Goal: Information Seeking & Learning: Learn about a topic

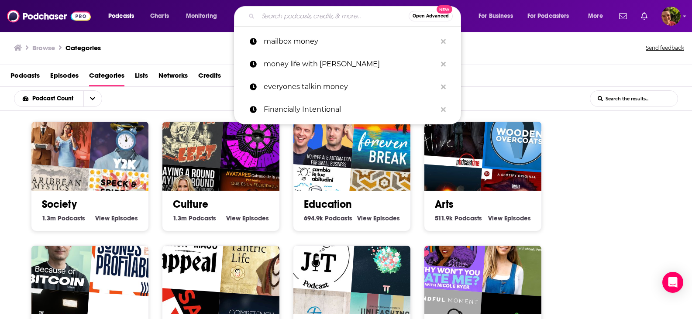
click at [319, 17] on input "Search podcasts, credits, & more..." at bounding box center [333, 16] width 151 height 14
paste input "The Boldin Your Money Podcast"
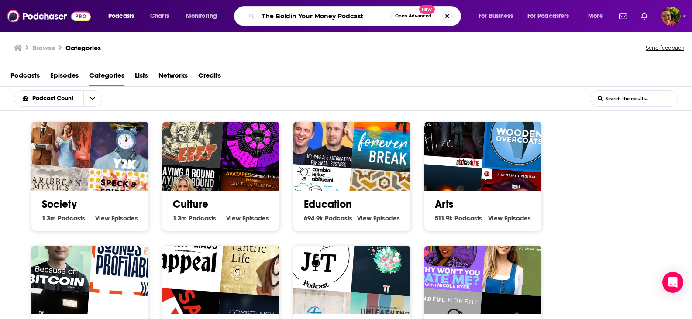
type input "The Boldin Your Money Podcast"
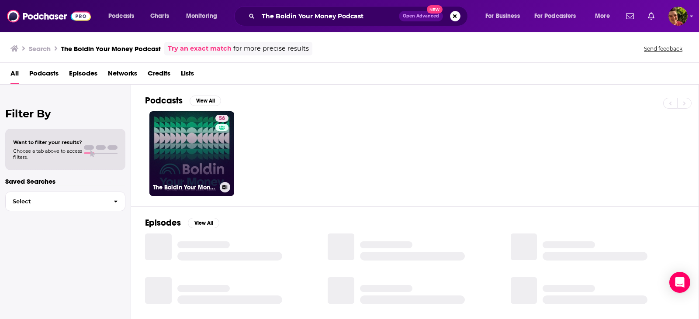
click at [197, 158] on link "56 The Boldin Your Money Podcast" at bounding box center [191, 153] width 85 height 85
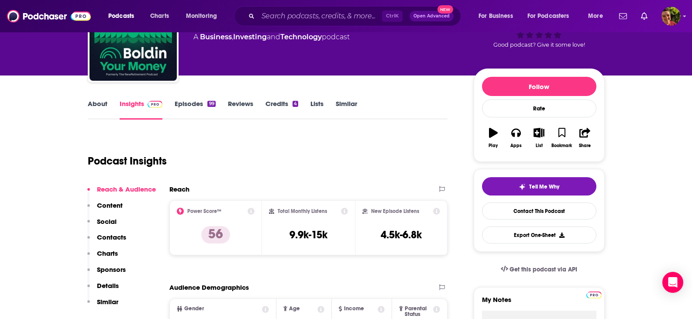
scroll to position [87, 0]
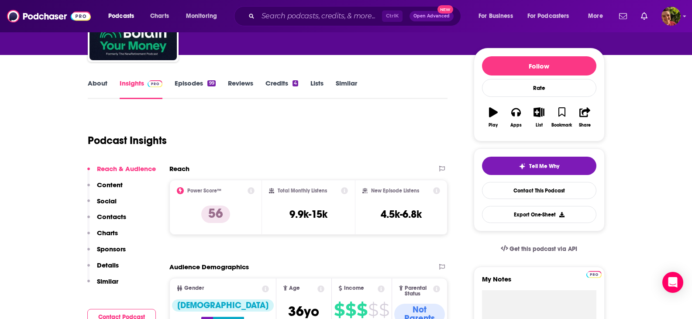
click at [92, 82] on link "About" at bounding box center [98, 89] width 20 height 20
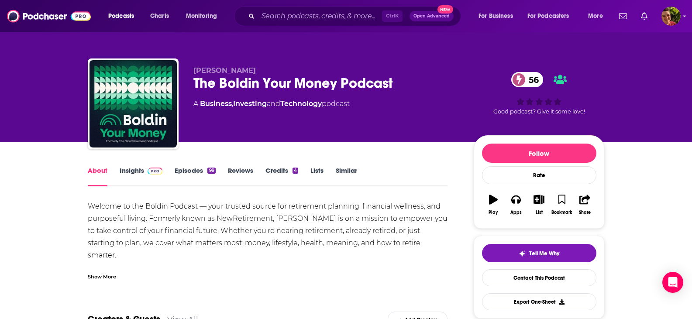
click at [190, 173] on link "Episodes 99" at bounding box center [195, 176] width 41 height 20
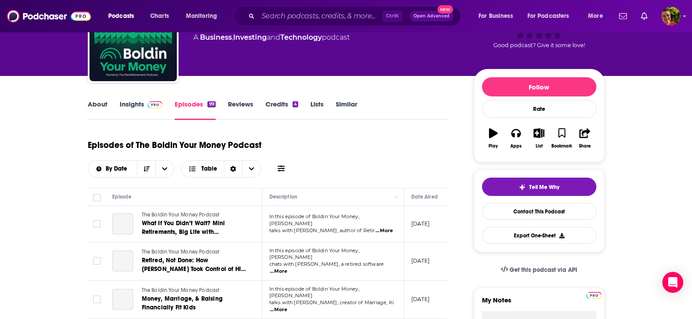
scroll to position [175, 0]
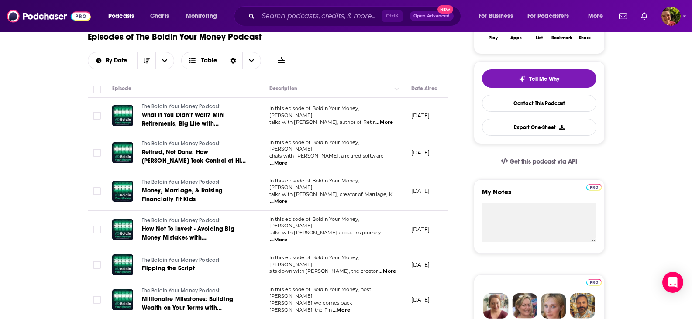
click at [385, 119] on span "...More" at bounding box center [384, 122] width 17 height 7
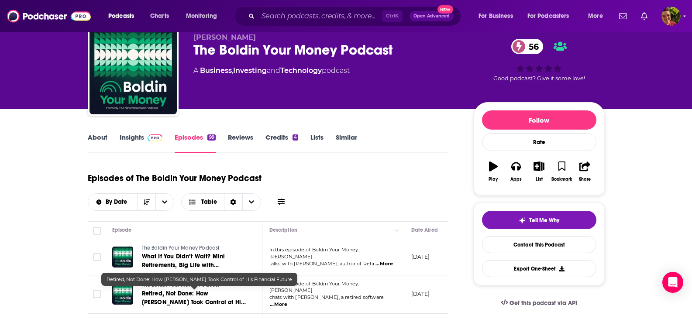
scroll to position [0, 0]
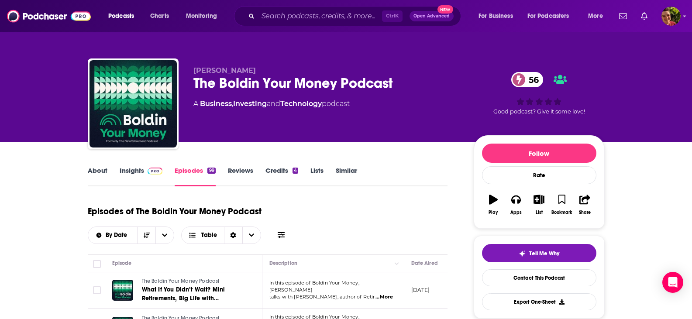
click at [128, 172] on link "Insights" at bounding box center [141, 176] width 43 height 20
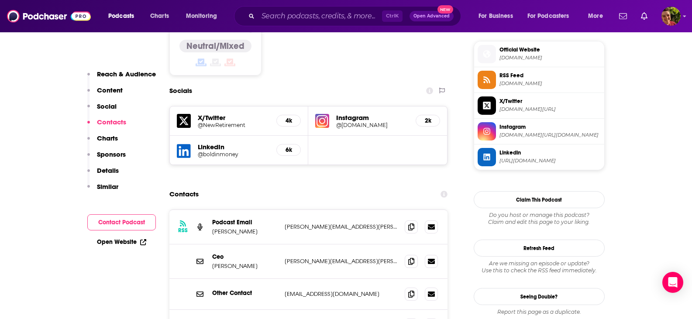
scroll to position [786, 0]
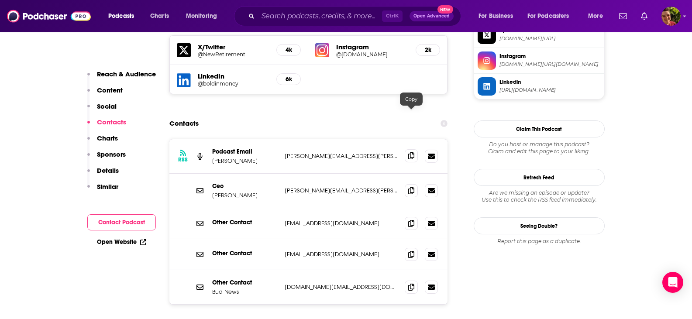
click at [411, 152] on icon at bounding box center [411, 155] width 6 height 7
click at [412, 187] on icon at bounding box center [411, 190] width 6 height 7
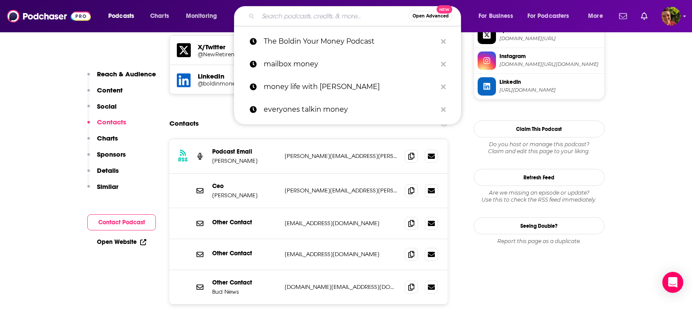
click at [292, 15] on input "Search podcasts, credits, & more..." at bounding box center [333, 16] width 151 height 14
paste input "The [PERSON_NAME] Podcast"
type input "The [PERSON_NAME] Podcast"
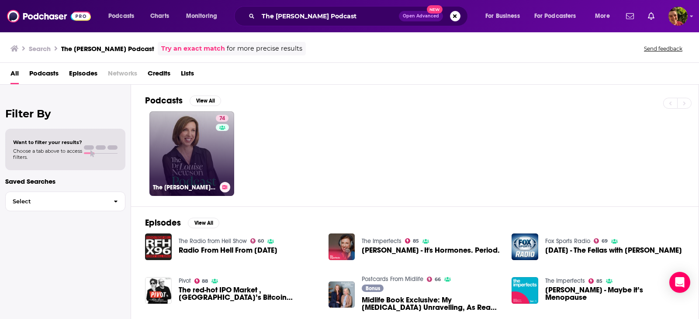
click at [181, 151] on link "74 The [PERSON_NAME] Podcast" at bounding box center [191, 153] width 85 height 85
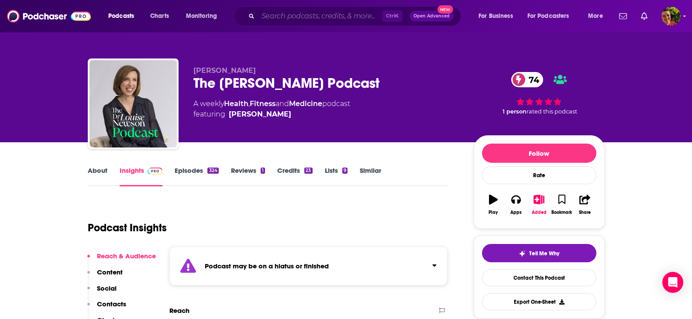
click at [309, 11] on input "Search podcasts, credits, & more..." at bounding box center [320, 16] width 124 height 14
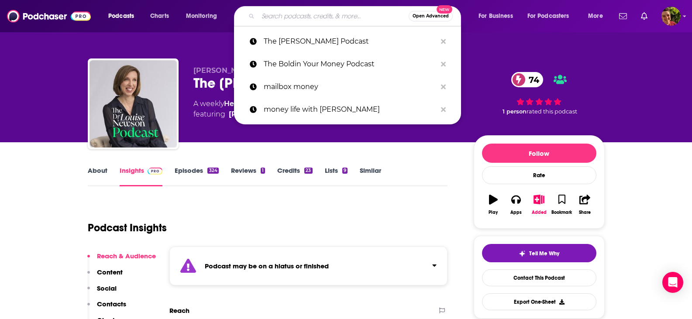
paste input "The Dr. [PERSON_NAME] Show"
type input "The Dr. [PERSON_NAME] Show"
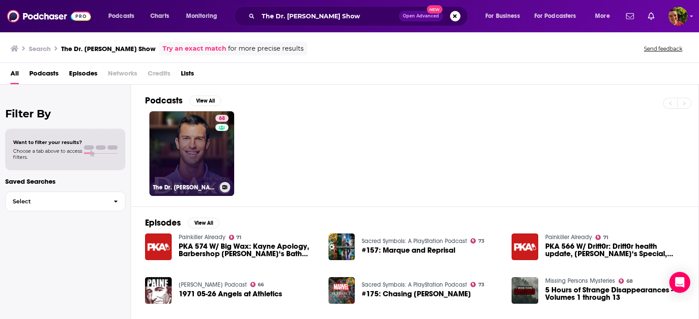
click at [183, 163] on link "68 The Dr. [PERSON_NAME] Show" at bounding box center [191, 153] width 85 height 85
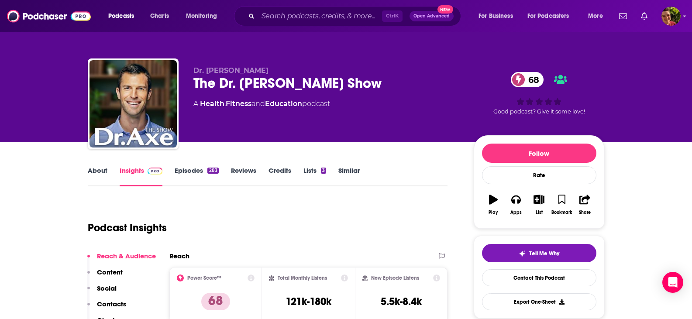
click at [103, 171] on link "About" at bounding box center [98, 176] width 20 height 20
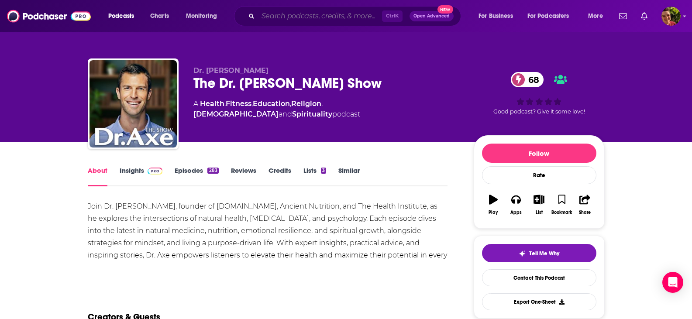
click at [272, 10] on input "Search podcasts, credits, & more..." at bounding box center [320, 16] width 124 height 14
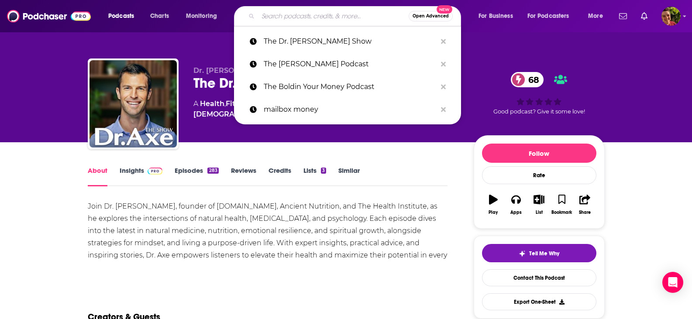
paste input "The Dr. Leaf Show"
type input "The Dr. Leaf Show"
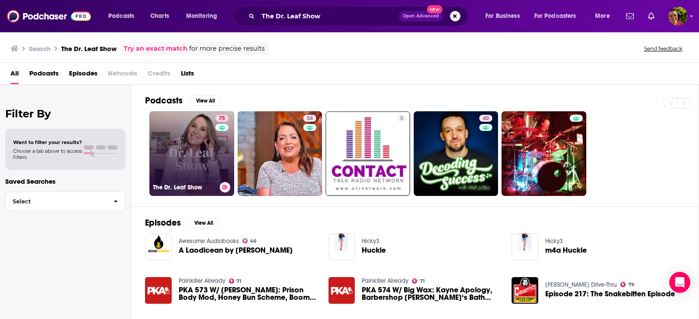
click at [191, 147] on link "75 The Dr. Leaf Show" at bounding box center [191, 153] width 85 height 85
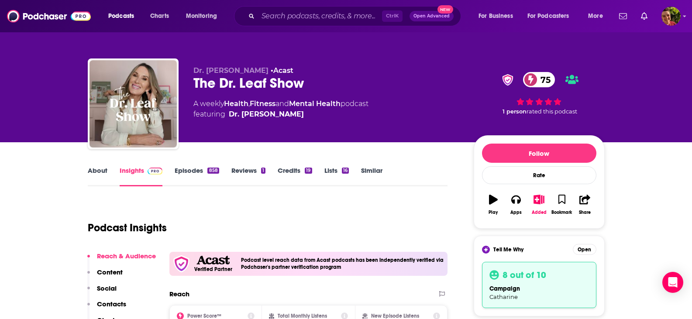
click at [93, 171] on link "About" at bounding box center [98, 176] width 20 height 20
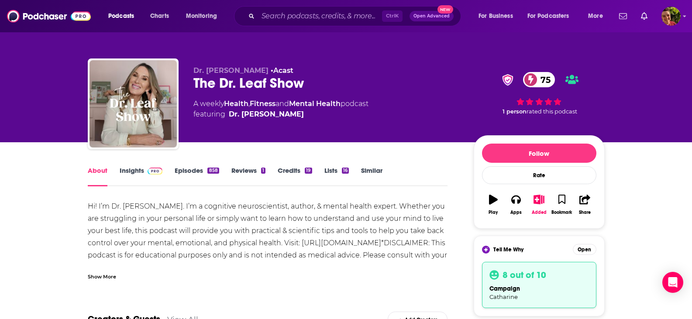
click at [193, 173] on link "Episodes 858" at bounding box center [197, 176] width 44 height 20
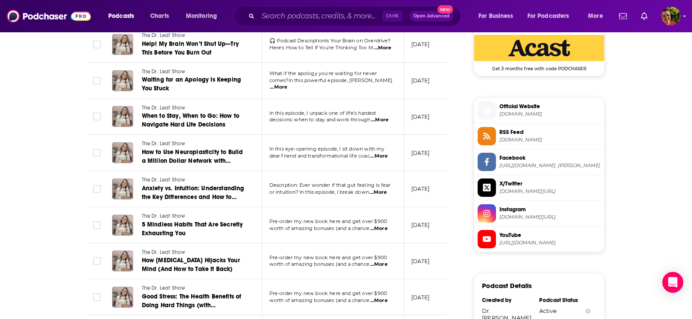
scroll to position [524, 0]
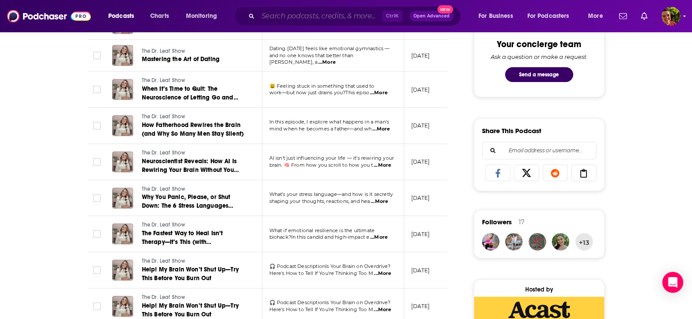
click at [352, 14] on input "Search podcasts, credits, & more..." at bounding box center [320, 16] width 124 height 14
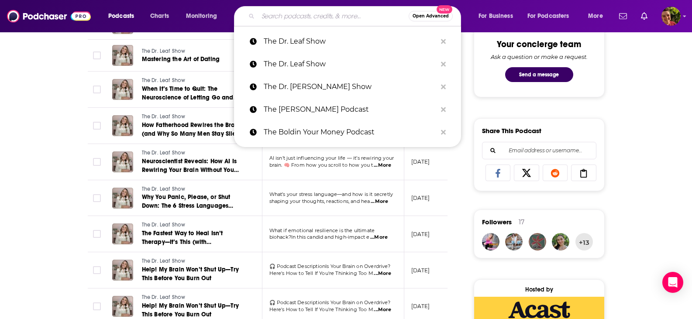
paste input "The Fasting Method Podcast"
type input "The Fasting Method Podcast"
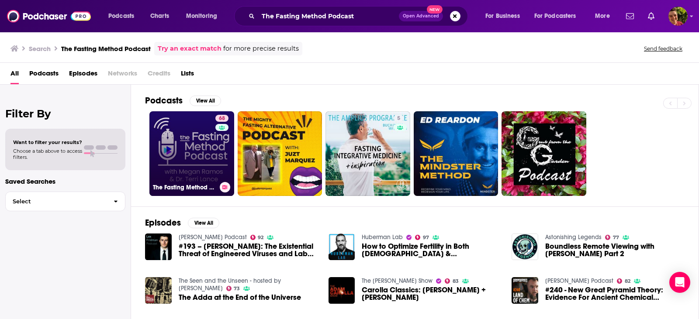
click at [202, 144] on link "68 The Fasting Method Podcast" at bounding box center [191, 153] width 85 height 85
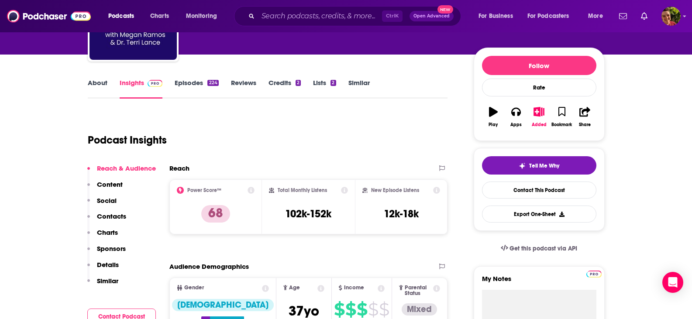
scroll to position [87, 0]
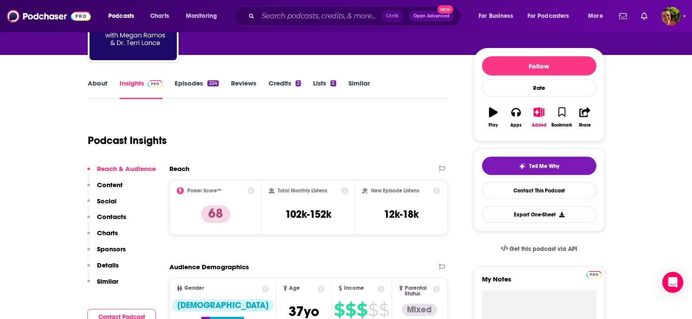
click at [97, 84] on link "About" at bounding box center [98, 89] width 20 height 20
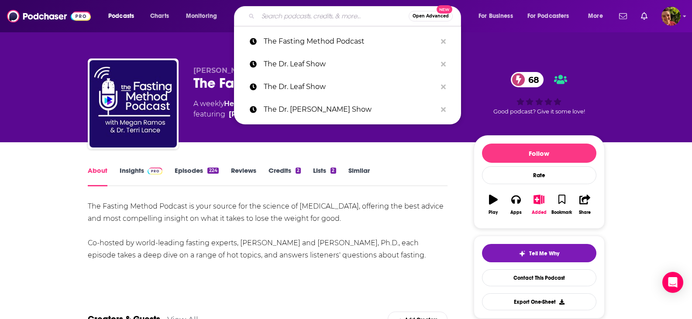
click at [304, 18] on input "Search podcasts, credits, & more..." at bounding box center [333, 16] width 151 height 14
paste input "The Highwire with [PERSON_NAME]"
type input "The Highwire with [PERSON_NAME]"
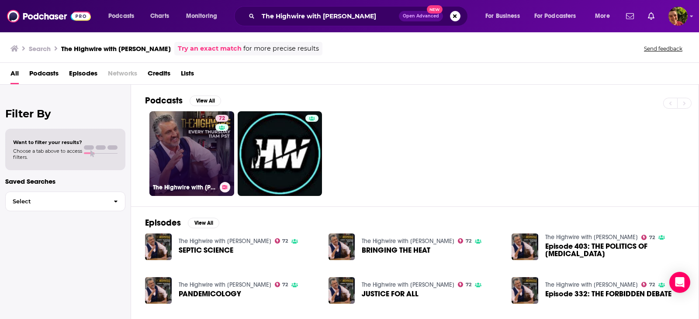
click at [194, 149] on link "72 The Highwire with [PERSON_NAME]" at bounding box center [191, 153] width 85 height 85
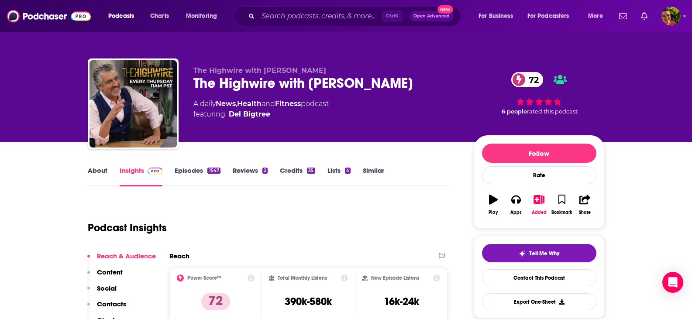
click at [99, 174] on link "About" at bounding box center [98, 176] width 20 height 20
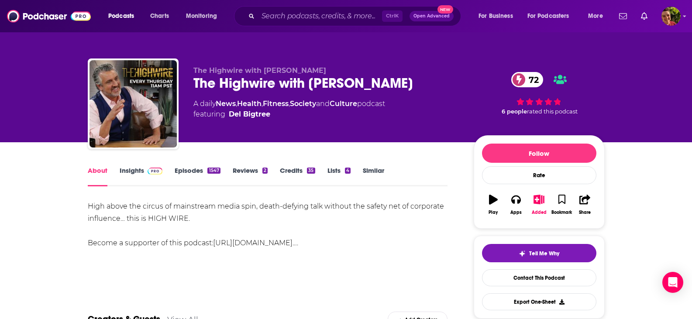
click at [133, 166] on div "About Insights Episodes 1547 Reviews 2 Credits 35 Lists 4 Similar" at bounding box center [268, 175] width 360 height 21
click at [131, 169] on link "Insights" at bounding box center [141, 176] width 43 height 20
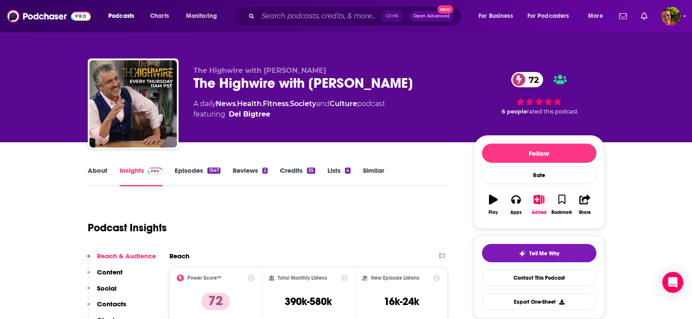
click at [189, 171] on link "Episodes 1547" at bounding box center [197, 176] width 45 height 20
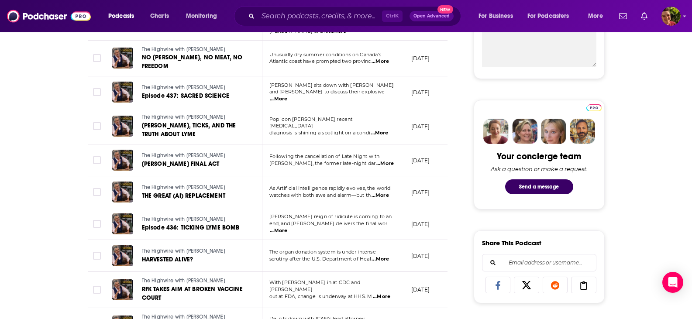
scroll to position [87, 0]
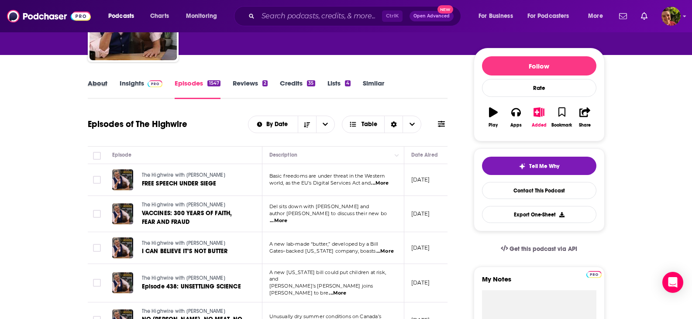
click at [107, 84] on div "About" at bounding box center [104, 89] width 32 height 20
click at [100, 87] on link "About" at bounding box center [98, 89] width 20 height 20
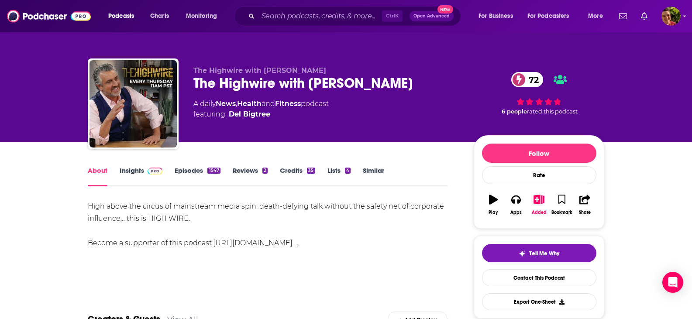
click at [193, 172] on link "Episodes 1547" at bounding box center [197, 176] width 45 height 20
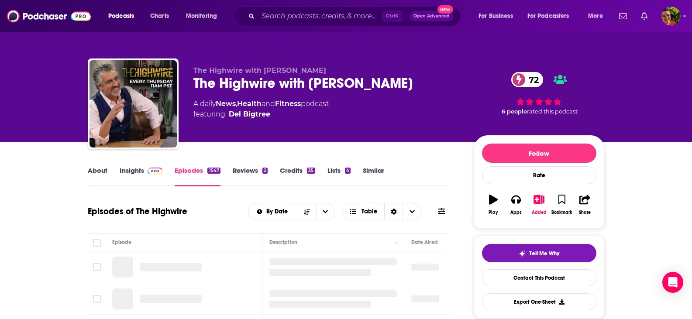
click at [129, 173] on link "Insights" at bounding box center [141, 176] width 43 height 20
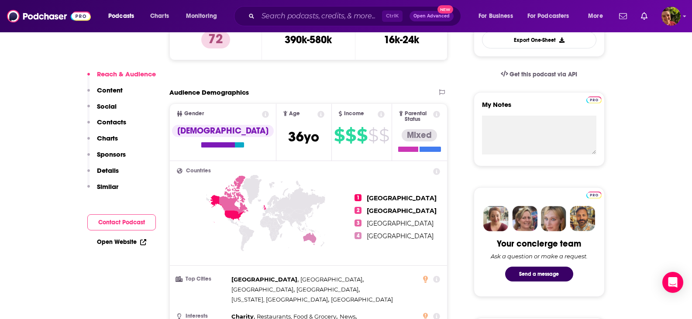
scroll to position [437, 0]
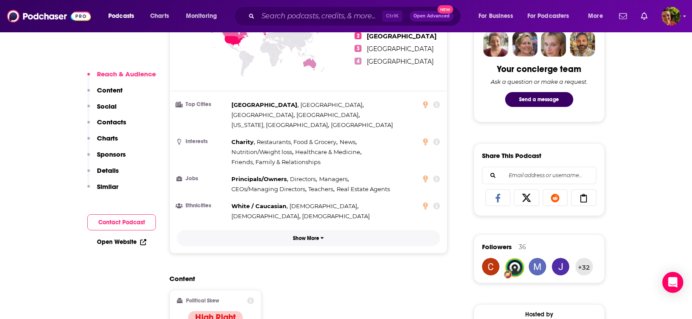
click at [309, 235] on p "Show More" at bounding box center [306, 238] width 26 height 6
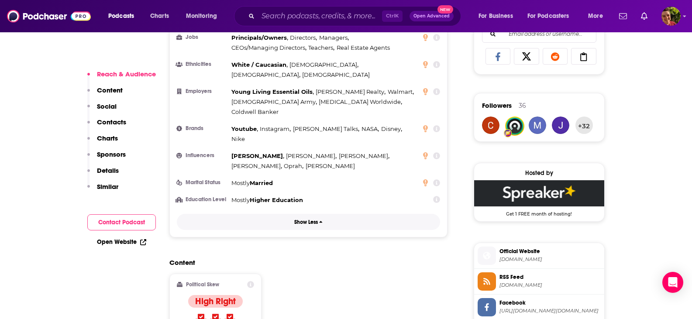
scroll to position [611, 0]
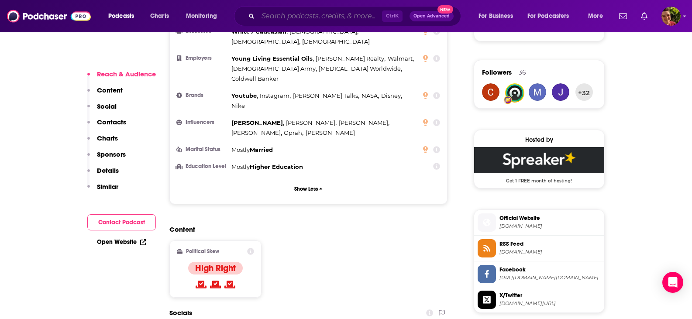
click at [287, 16] on input "Search podcasts, credits, & more..." at bounding box center [320, 16] width 124 height 14
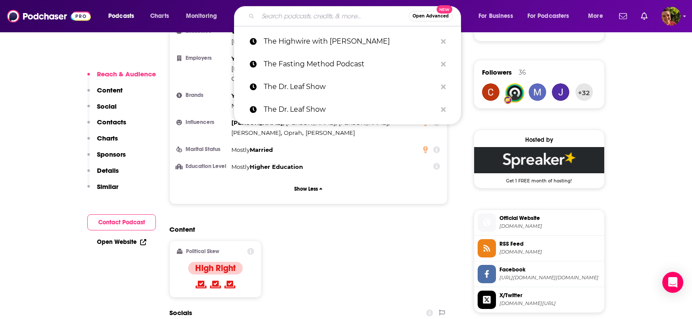
paste input "The [PERSON_NAME] Show"
type input "The [PERSON_NAME] Show"
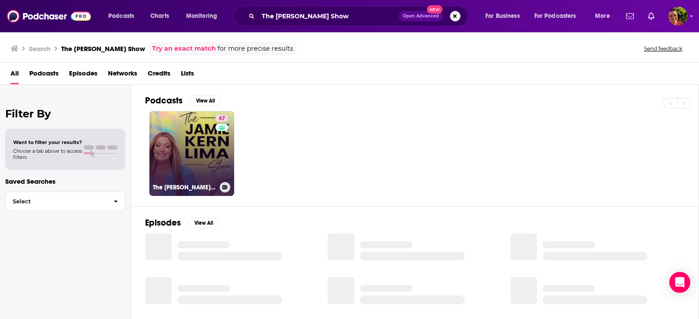
click at [168, 152] on link "67 The [PERSON_NAME] Show" at bounding box center [191, 153] width 85 height 85
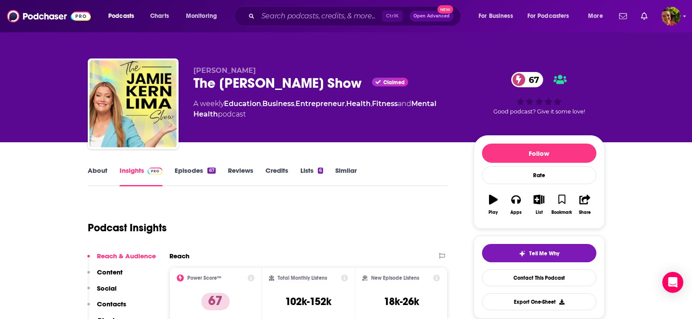
click at [101, 171] on link "About" at bounding box center [98, 176] width 20 height 20
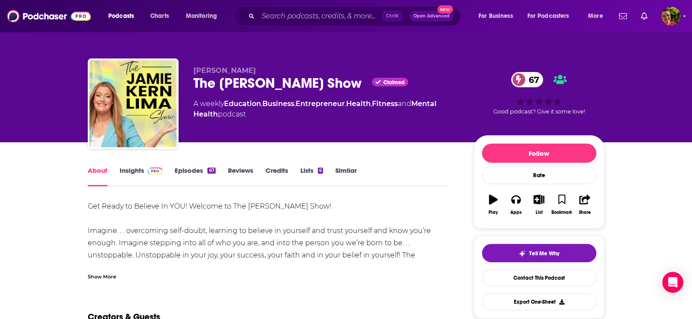
click at [190, 173] on link "Episodes 67" at bounding box center [195, 176] width 41 height 20
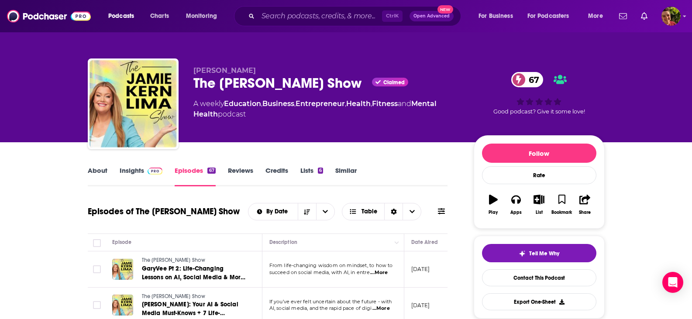
click at [130, 173] on link "Insights" at bounding box center [141, 176] width 43 height 20
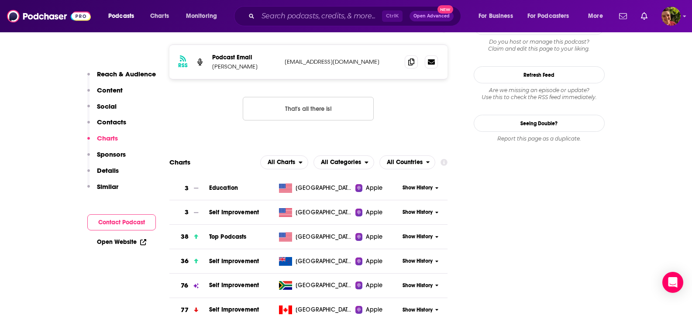
scroll to position [786, 0]
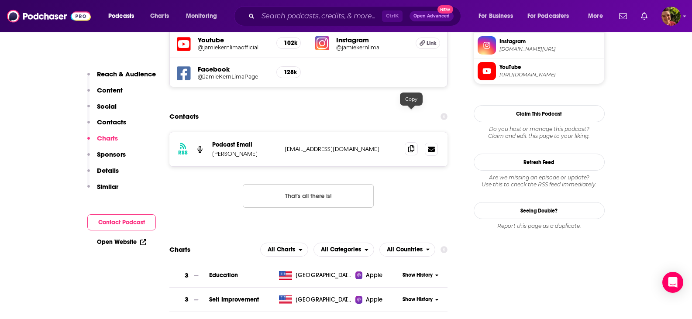
click at [412, 145] on icon at bounding box center [411, 148] width 6 height 7
click at [292, 17] on input "Search podcasts, credits, & more..." at bounding box center [320, 16] width 124 height 14
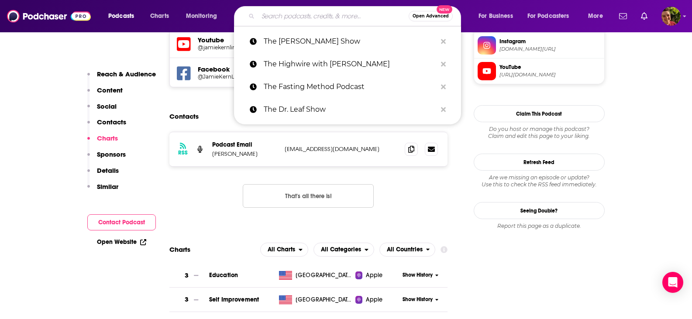
paste input "The [PERSON_NAME] Podcast"
type input "The [PERSON_NAME] Podcast"
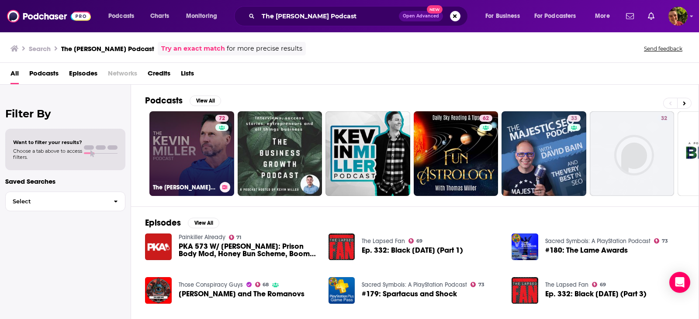
click at [178, 150] on link "72 The [PERSON_NAME] Podcast" at bounding box center [191, 153] width 85 height 85
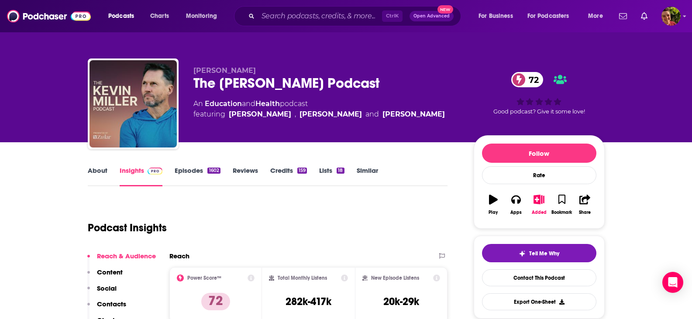
click at [53, 107] on div "[PERSON_NAME] The [PERSON_NAME] Podcast 72 An Education and Health podcast feat…" at bounding box center [346, 71] width 692 height 142
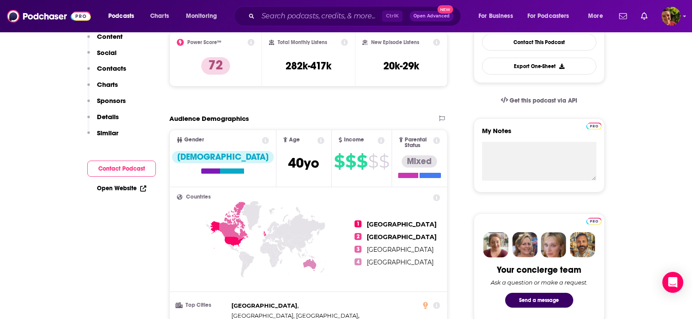
scroll to position [87, 0]
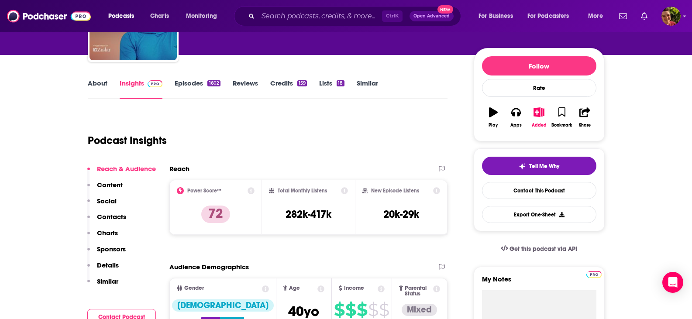
click at [97, 86] on link "About" at bounding box center [98, 89] width 20 height 20
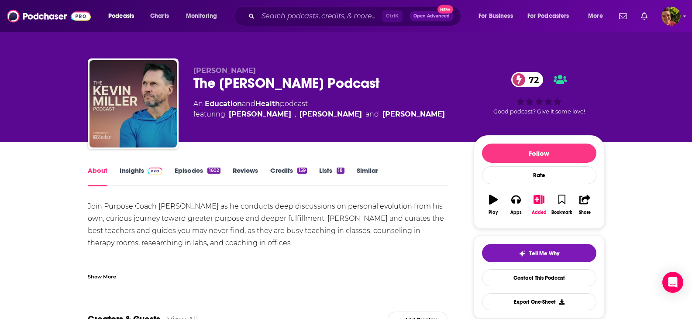
click at [185, 171] on link "Episodes 1602" at bounding box center [197, 176] width 45 height 20
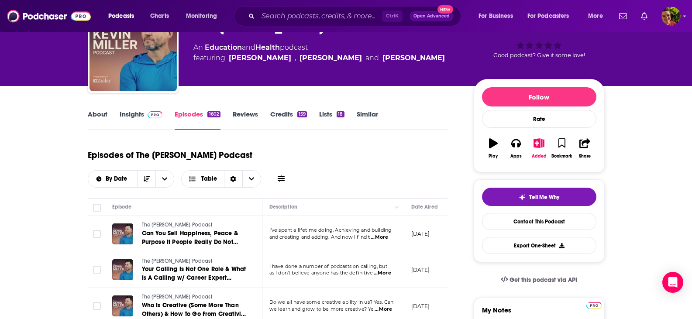
scroll to position [175, 0]
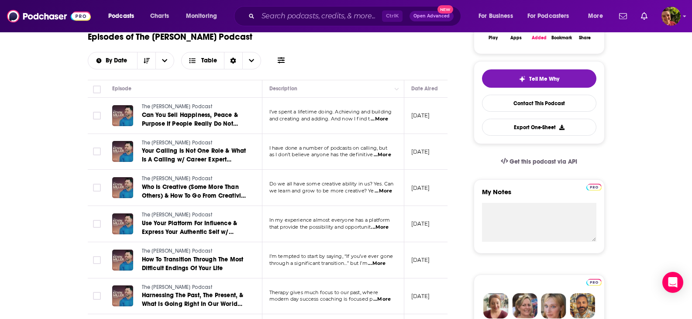
click at [386, 224] on span "...More" at bounding box center [379, 227] width 17 height 7
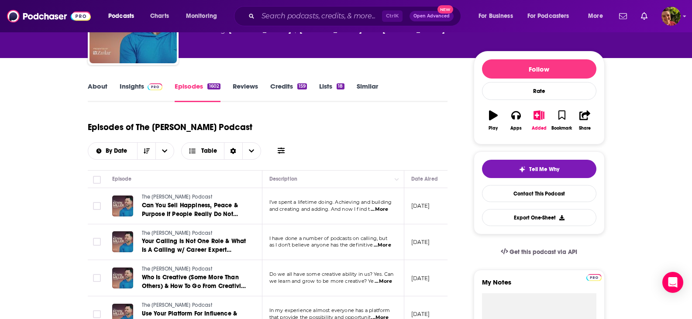
scroll to position [0, 0]
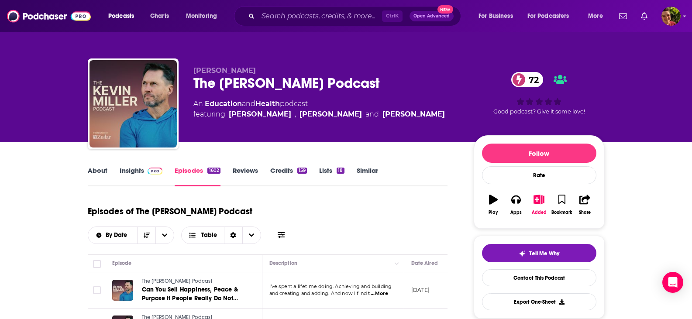
click at [135, 173] on link "Insights" at bounding box center [141, 176] width 43 height 20
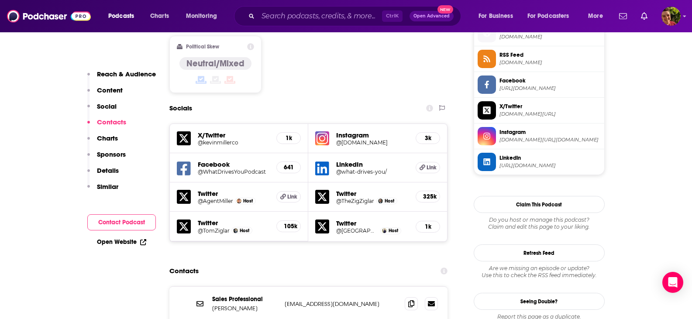
scroll to position [786, 0]
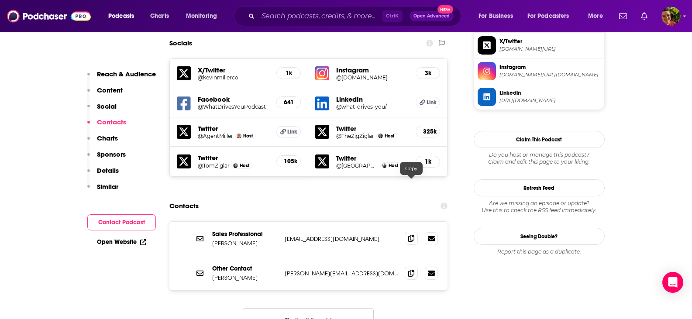
click at [413, 235] on icon at bounding box center [411, 238] width 6 height 7
click at [412, 269] on icon at bounding box center [411, 272] width 6 height 7
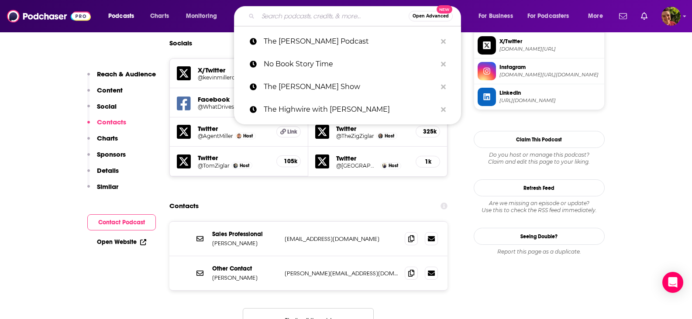
click at [307, 16] on input "Search podcasts, credits, & more..." at bounding box center [333, 16] width 151 height 14
paste input "The Life Stylist"
type input "The Life Stylist"
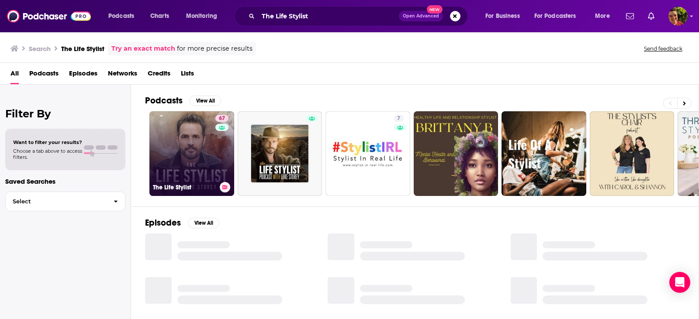
click at [167, 145] on link "67 The Life Stylist" at bounding box center [191, 153] width 85 height 85
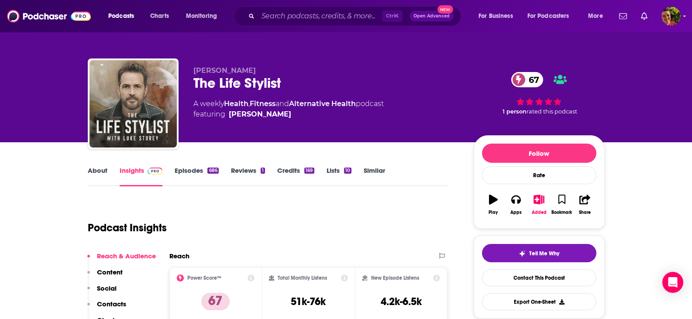
click at [100, 177] on link "About" at bounding box center [98, 176] width 20 height 20
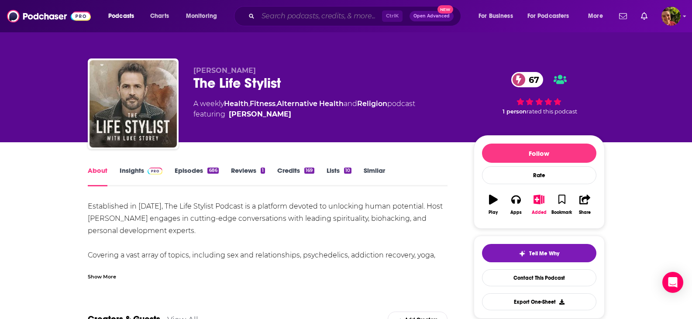
click at [300, 21] on input "Search podcasts, credits, & more..." at bounding box center [320, 16] width 124 height 14
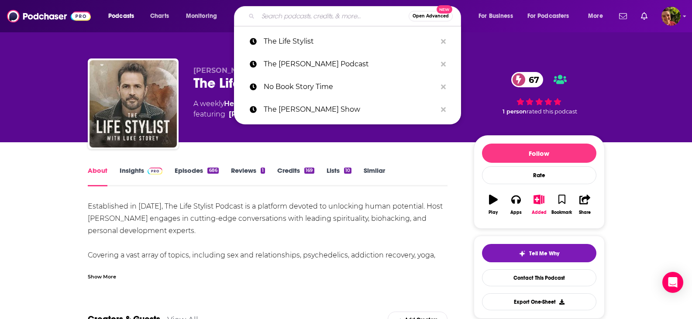
paste input "The [PERSON_NAME] Show — Life from the Adult Chair"
type input "The [PERSON_NAME] Show — Life from the Adult Chair"
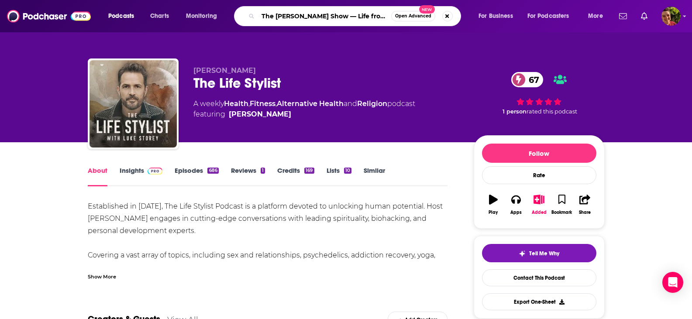
scroll to position [0, 53]
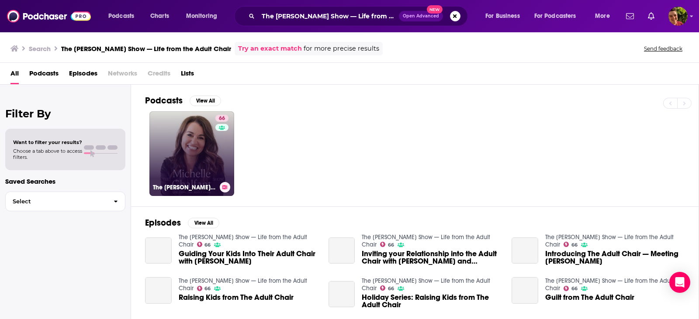
click at [208, 174] on link "66 The [PERSON_NAME] Show — Life from the Adult Chair" at bounding box center [191, 153] width 85 height 85
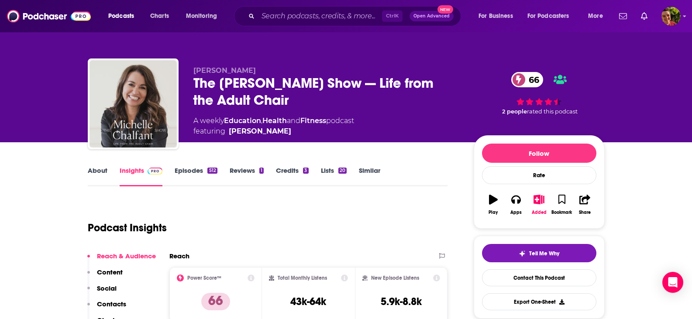
click at [95, 173] on link "About" at bounding box center [98, 176] width 20 height 20
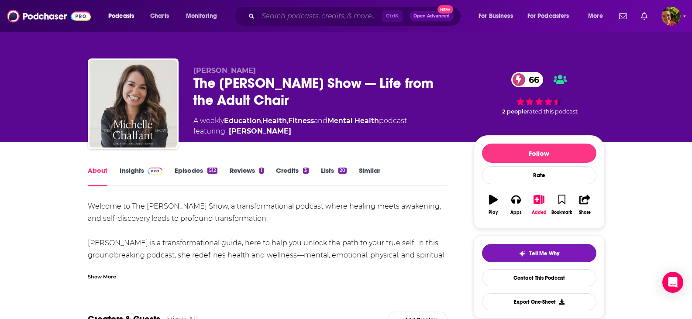
click at [289, 17] on input "Search podcasts, credits, & more..." at bounding box center [320, 16] width 124 height 14
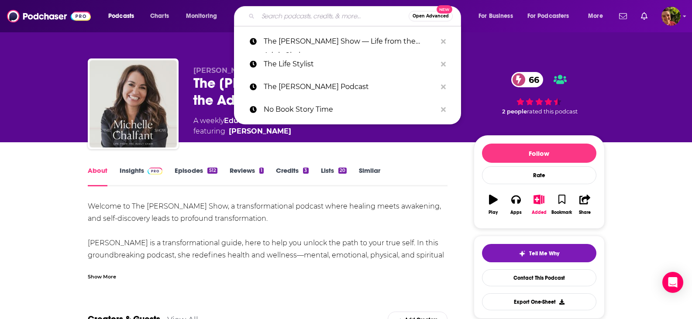
paste input "The Mindvalley Podcast"
type input "The Mindvalley Podcast"
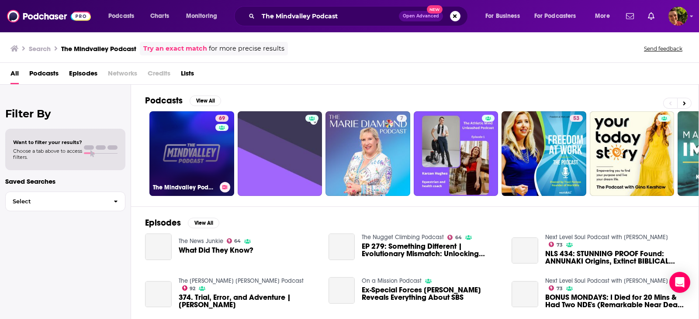
click at [180, 135] on link "69 The Mindvalley Podcast" at bounding box center [191, 153] width 85 height 85
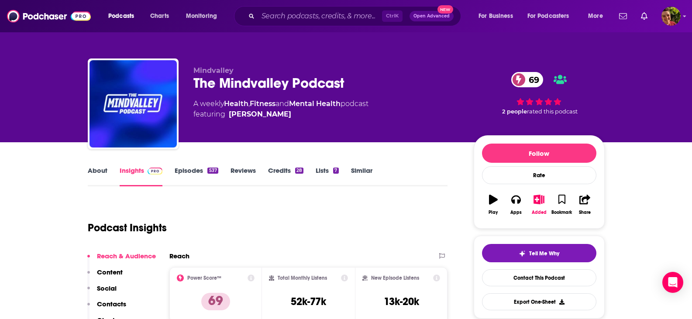
click at [103, 172] on link "About" at bounding box center [98, 176] width 20 height 20
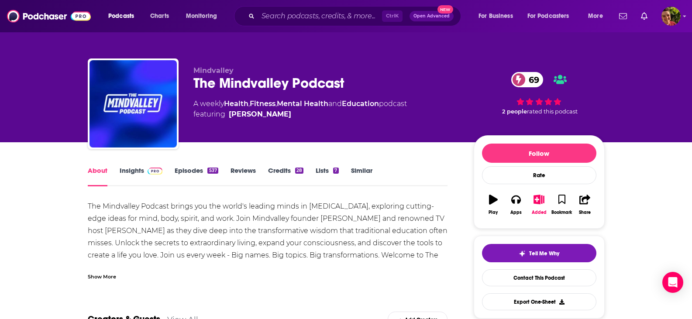
click at [189, 171] on link "Episodes 537" at bounding box center [196, 176] width 43 height 20
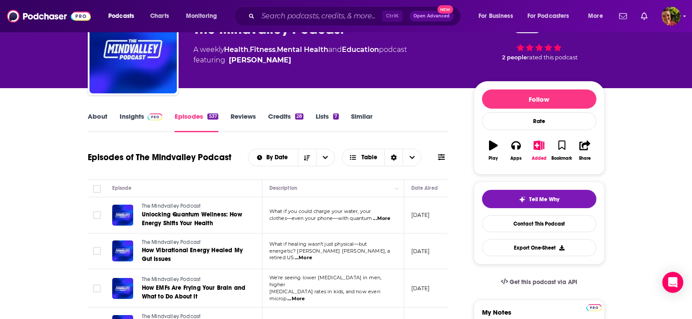
scroll to position [175, 0]
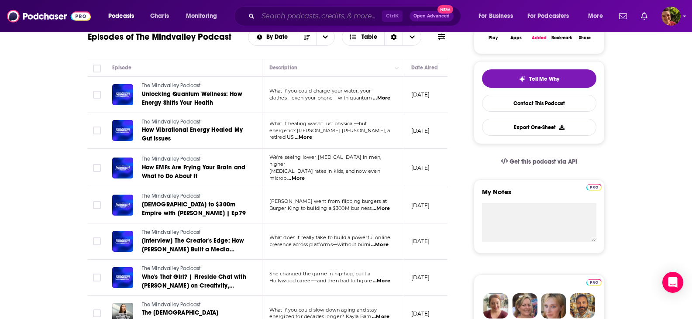
click at [285, 14] on input "Search podcasts, credits, & more..." at bounding box center [320, 16] width 124 height 14
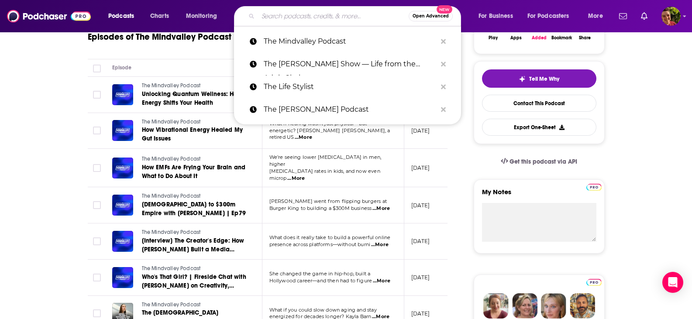
paste input "The Model Health Show"
type input "The Model Health Show"
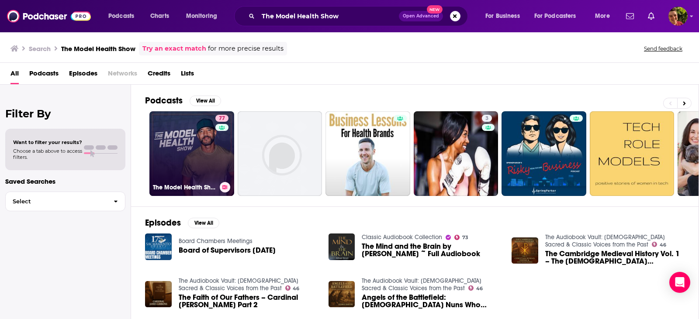
click at [190, 145] on link "77 The Model Health Show" at bounding box center [191, 153] width 85 height 85
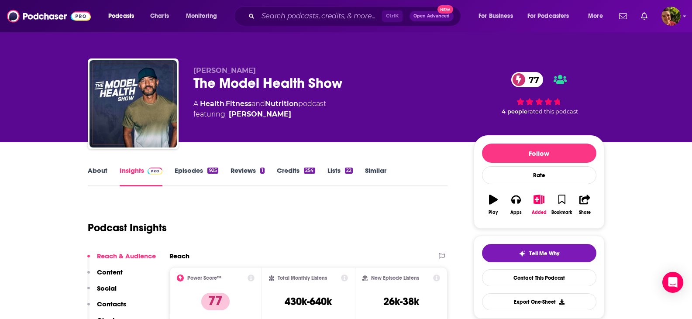
click at [96, 173] on link "About" at bounding box center [98, 176] width 20 height 20
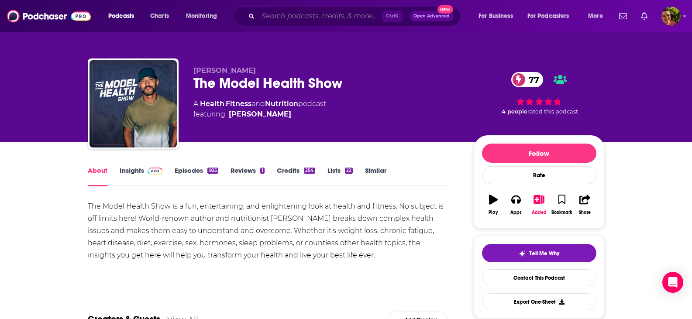
click at [318, 14] on input "Search podcasts, credits, & more..." at bounding box center [320, 16] width 124 height 14
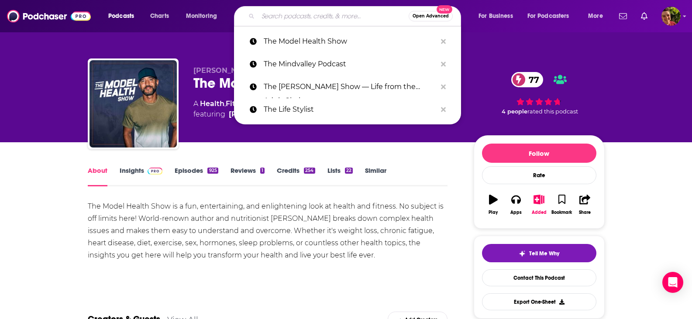
paste input "The Resetter Podcast with Dr. [PERSON_NAME]"
type input "The Resetter Podcast with Dr. [PERSON_NAME]"
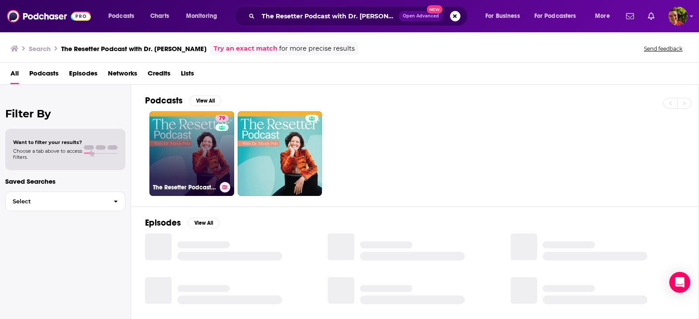
click at [193, 156] on link "79 The Resetter Podcast with Dr. [PERSON_NAME]" at bounding box center [191, 153] width 85 height 85
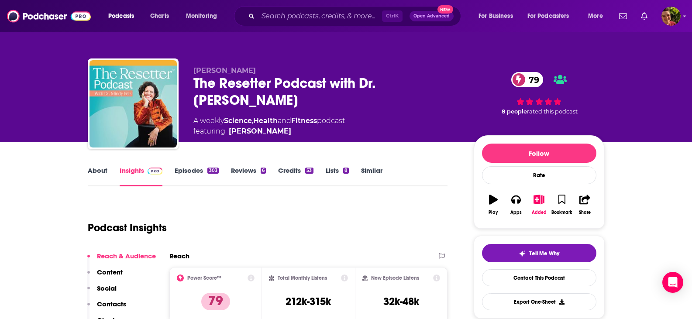
click at [94, 174] on link "About" at bounding box center [98, 176] width 20 height 20
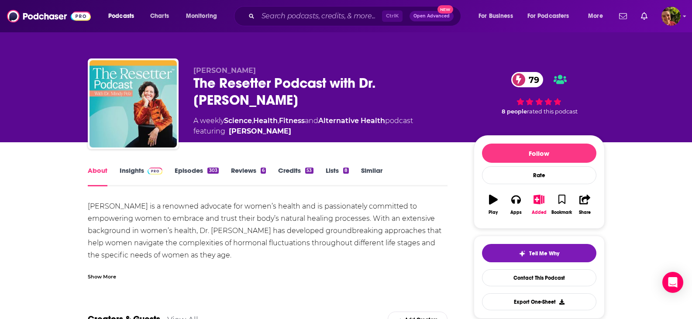
click at [192, 172] on link "Episodes 303" at bounding box center [197, 176] width 44 height 20
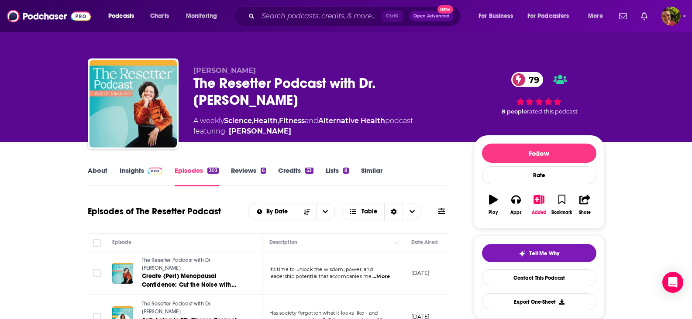
click at [94, 173] on link "About" at bounding box center [98, 176] width 20 height 20
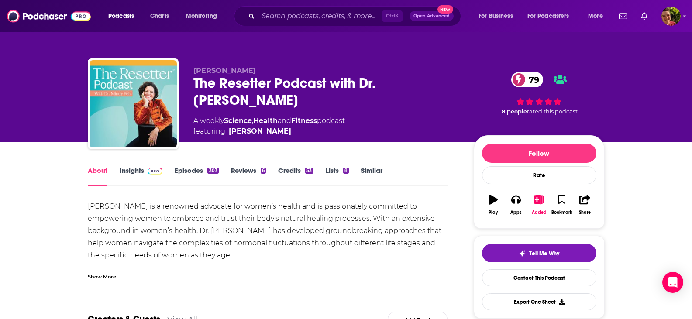
click at [132, 174] on link "Insights" at bounding box center [141, 176] width 43 height 20
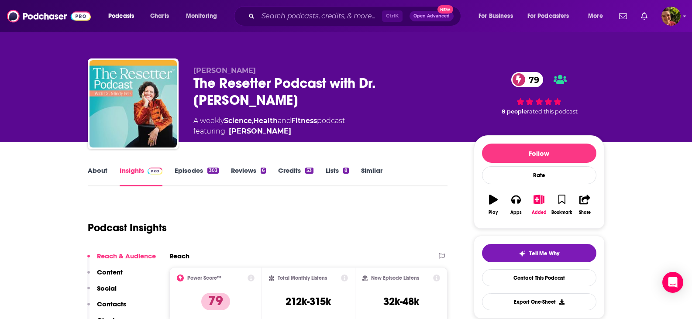
click at [193, 173] on link "Episodes 303" at bounding box center [197, 176] width 44 height 20
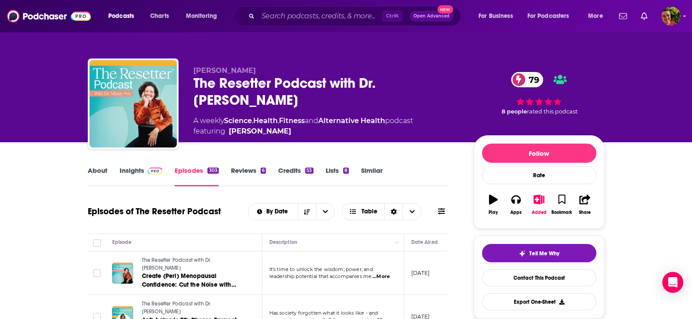
scroll to position [87, 0]
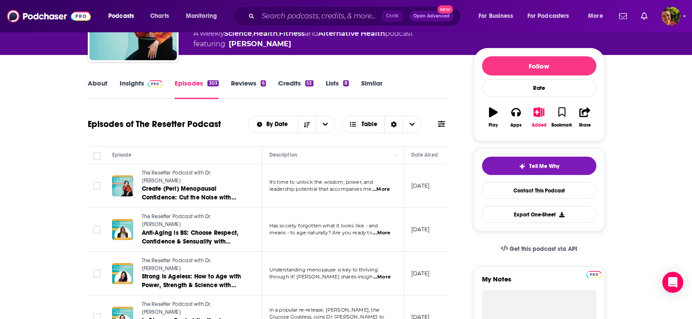
click at [384, 230] on span "...More" at bounding box center [381, 233] width 17 height 7
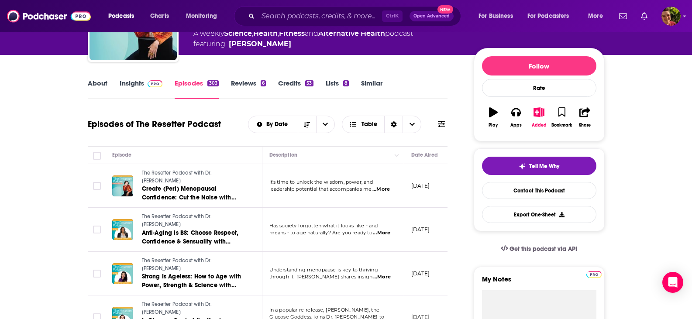
click at [127, 83] on link "Insights" at bounding box center [141, 89] width 43 height 20
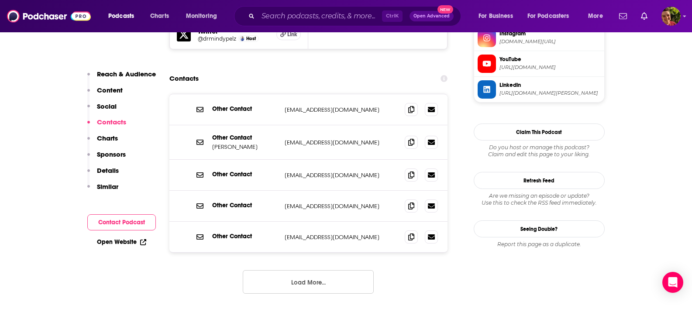
scroll to position [786, 0]
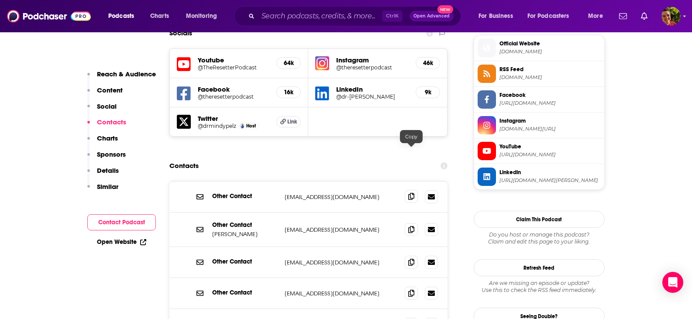
click at [411, 193] on icon at bounding box center [411, 196] width 6 height 7
click at [301, 14] on input "Search podcasts, credits, & more..." at bounding box center [320, 16] width 124 height 14
paste input "The Retirement and IRA Show"
type input "The Retirement and IRA Show"
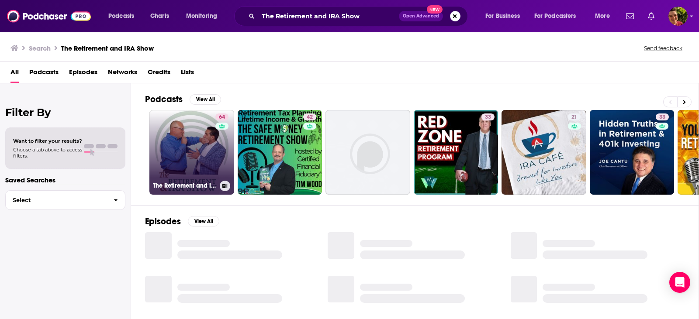
click at [194, 159] on link "64 The Retirement and IRA Show" at bounding box center [191, 152] width 85 height 85
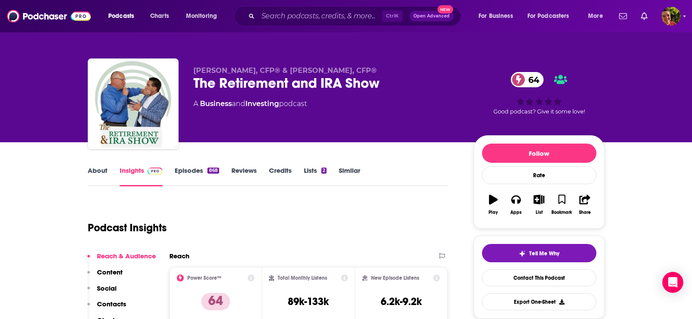
click at [102, 173] on link "About" at bounding box center [98, 176] width 20 height 20
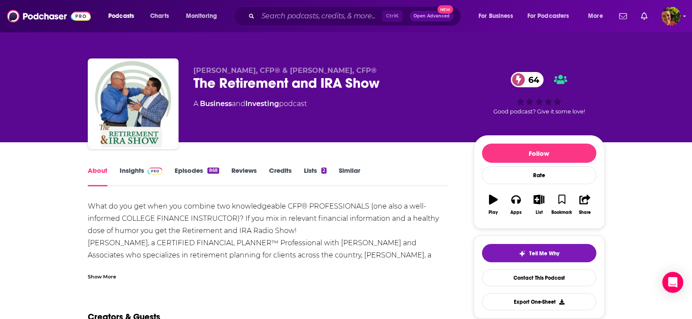
click at [101, 274] on div "Show More" at bounding box center [102, 276] width 28 height 8
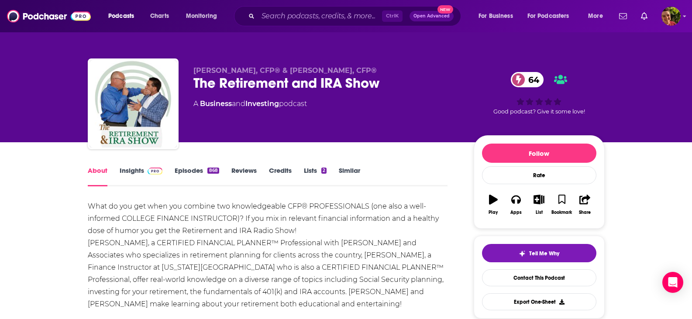
click at [191, 170] on link "Episodes 868" at bounding box center [197, 176] width 44 height 20
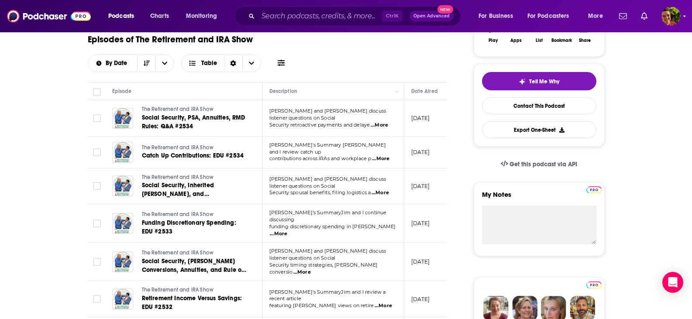
scroll to position [175, 0]
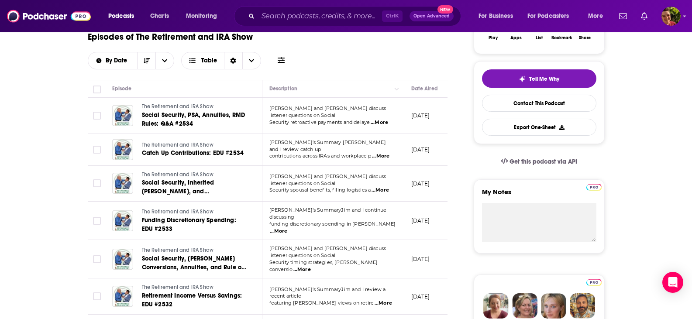
click at [387, 120] on span "...More" at bounding box center [379, 122] width 17 height 7
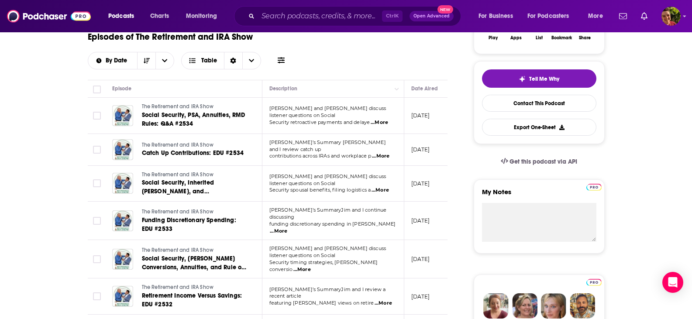
click at [385, 187] on span "...More" at bounding box center [380, 190] width 17 height 7
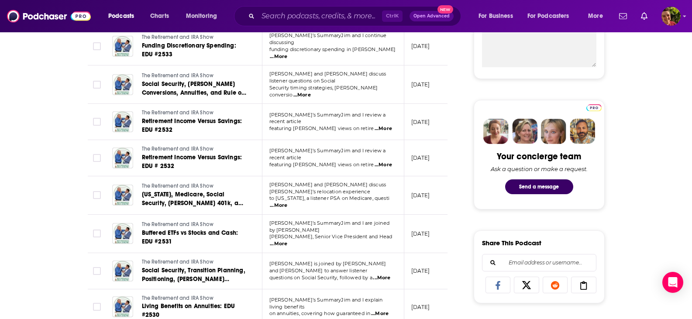
scroll to position [611, 0]
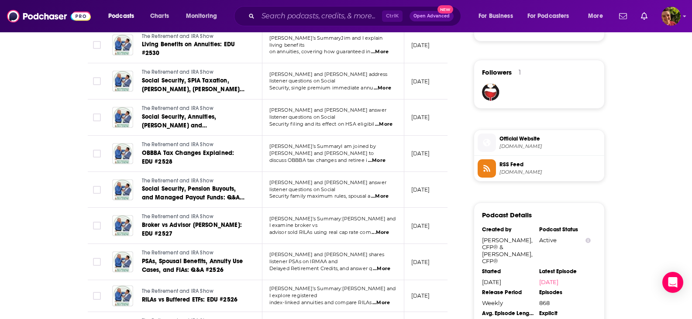
click at [384, 229] on span "...More" at bounding box center [380, 232] width 17 height 7
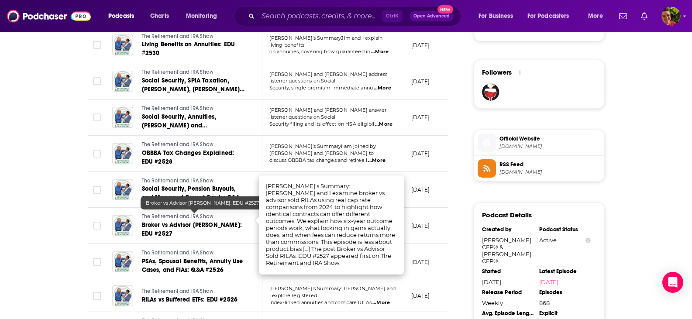
click at [92, 208] on td at bounding box center [96, 226] width 17 height 36
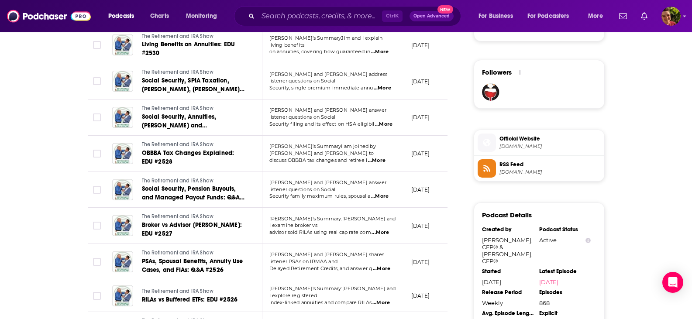
scroll to position [786, 0]
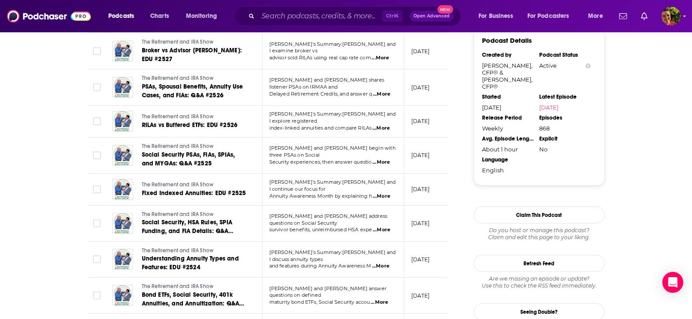
click at [381, 227] on span "...More" at bounding box center [381, 230] width 17 height 7
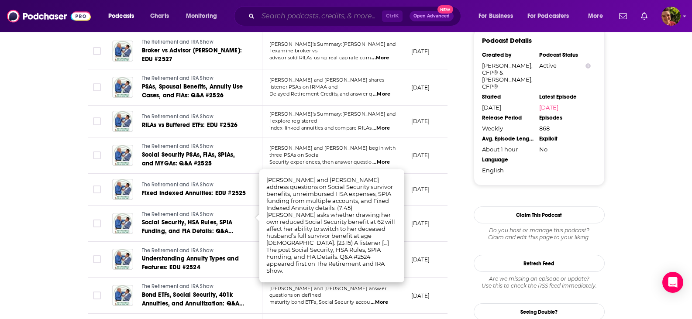
click at [283, 19] on input "Search podcasts, credits, & more..." at bounding box center [320, 16] width 124 height 14
paste input "The Tamsen Show"
type input "The Tamsen Show"
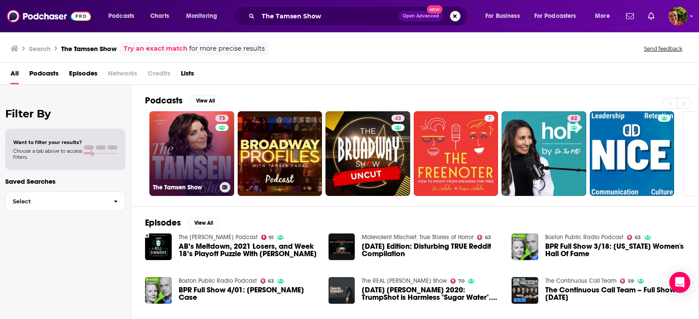
click at [182, 154] on link "73 The Tamsen Show" at bounding box center [191, 153] width 85 height 85
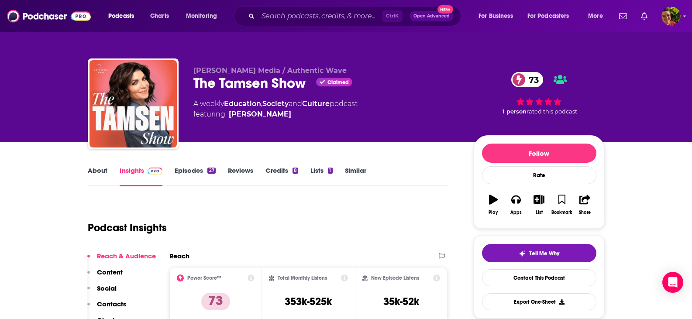
click at [93, 174] on link "About" at bounding box center [98, 176] width 20 height 20
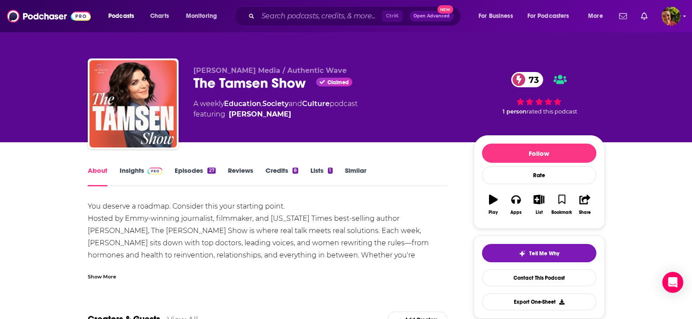
scroll to position [87, 0]
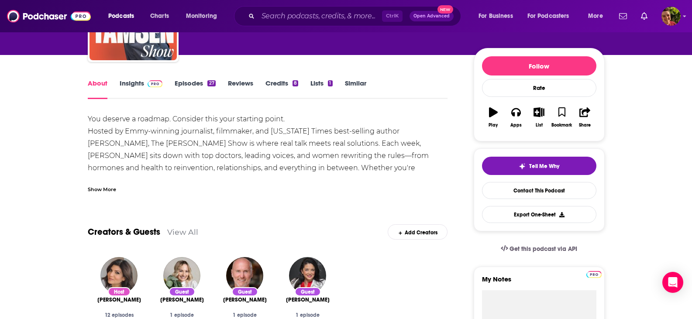
click at [100, 190] on div "Show More" at bounding box center [102, 189] width 28 height 8
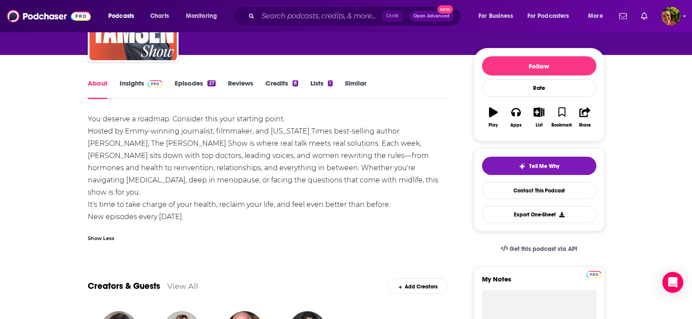
click at [187, 85] on link "Episodes 27" at bounding box center [195, 89] width 41 height 20
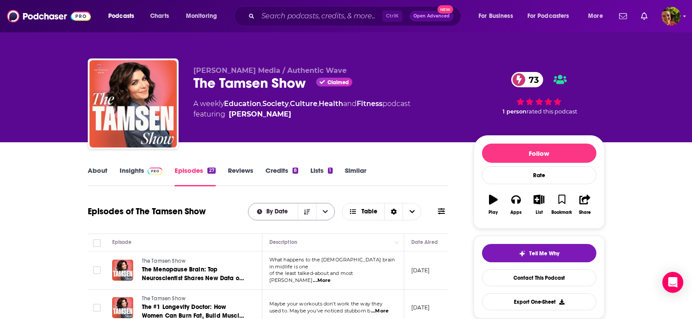
scroll to position [87, 0]
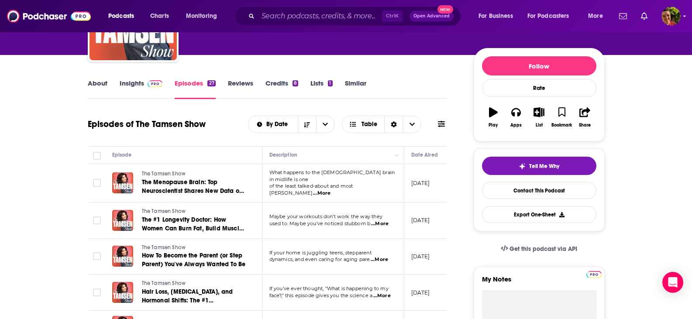
click at [331, 190] on span "...More" at bounding box center [321, 193] width 17 height 7
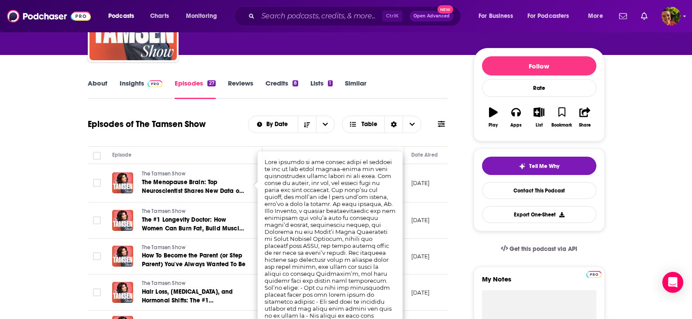
scroll to position [175, 0]
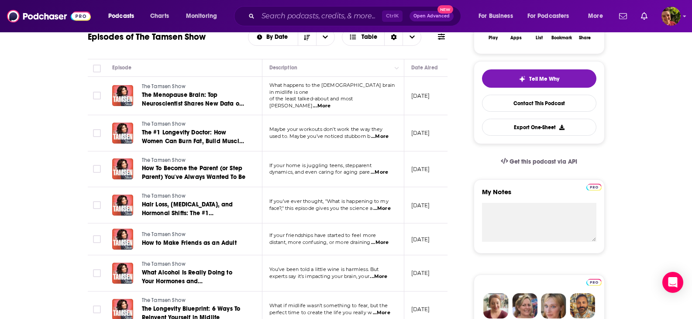
scroll to position [0, 0]
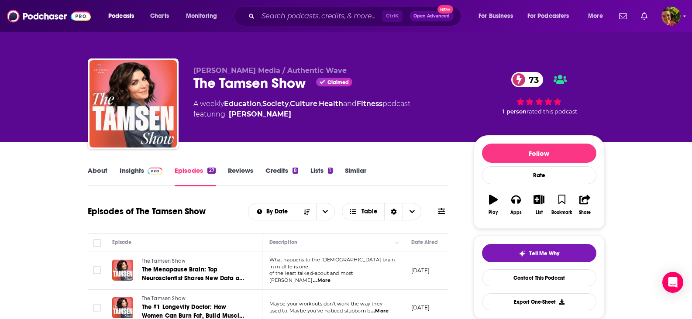
click at [135, 171] on link "Insights" at bounding box center [141, 176] width 43 height 20
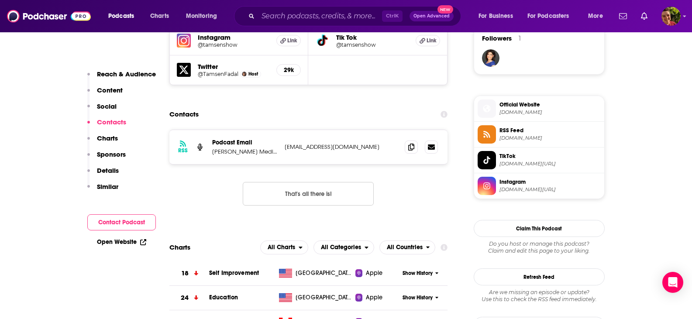
scroll to position [699, 0]
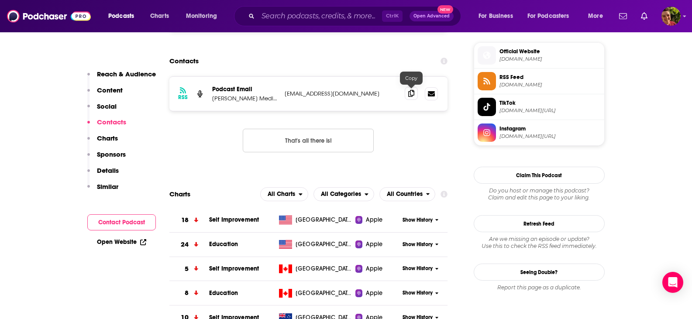
click at [412, 95] on icon at bounding box center [411, 93] width 6 height 7
click at [290, 16] on input "Search podcasts, credits, & more..." at bounding box center [320, 16] width 124 height 14
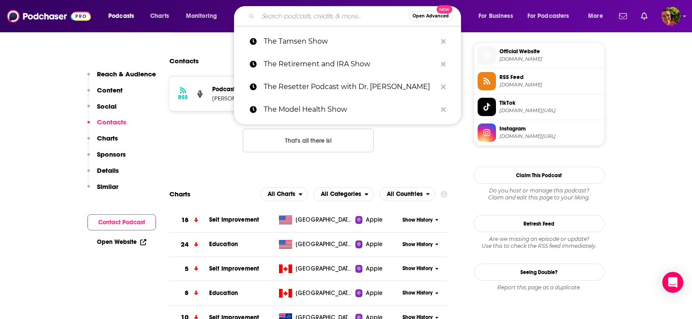
paste input "The Way Out Is In"
type input "The Way Out Is In"
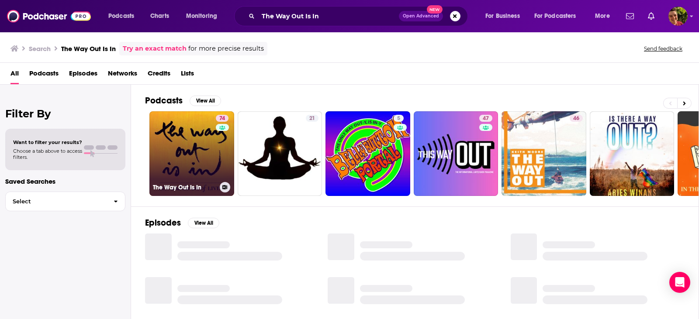
click at [184, 161] on link "74 The Way Out Is In" at bounding box center [191, 153] width 85 height 85
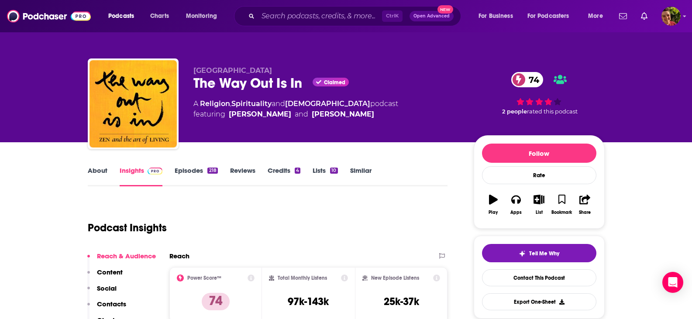
click at [98, 171] on link "About" at bounding box center [98, 176] width 20 height 20
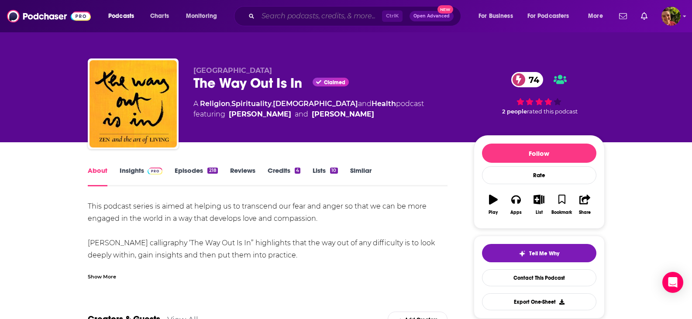
click at [306, 14] on input "Search podcasts, credits, & more..." at bounding box center [320, 16] width 124 height 14
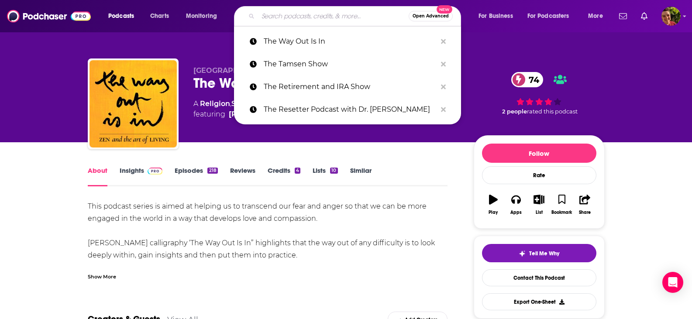
paste input "The Wellness Mama Podcast"
type input "The Wellness Mama Podcast"
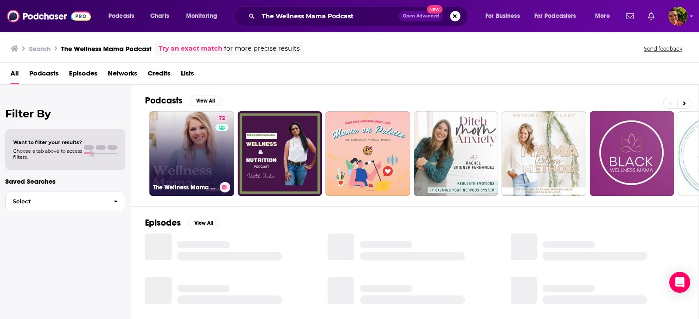
click at [199, 142] on link "72 The Wellness Mama Podcast" at bounding box center [191, 153] width 85 height 85
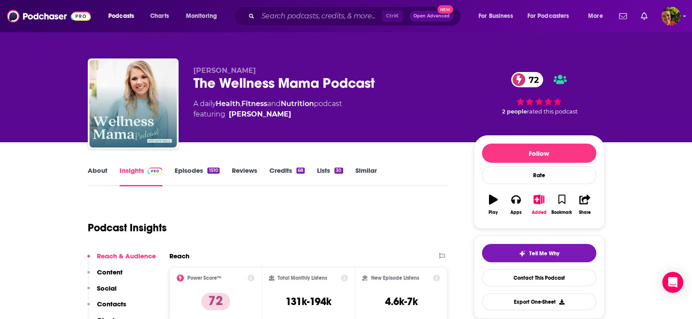
click at [92, 174] on link "About" at bounding box center [98, 176] width 20 height 20
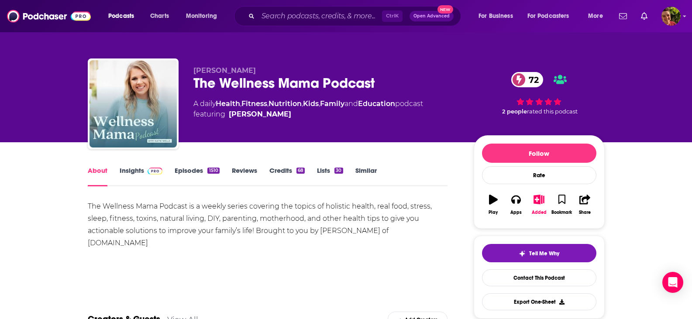
click at [199, 174] on link "Episodes 1510" at bounding box center [197, 176] width 45 height 20
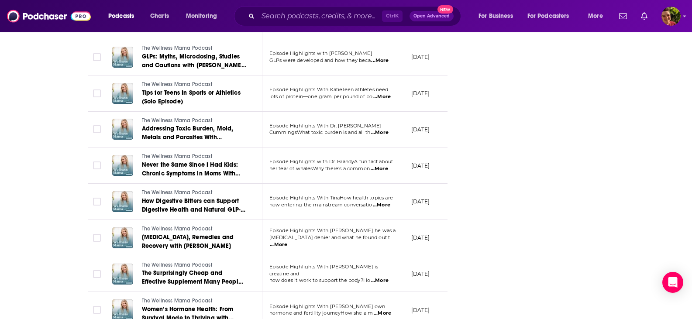
scroll to position [2795, 0]
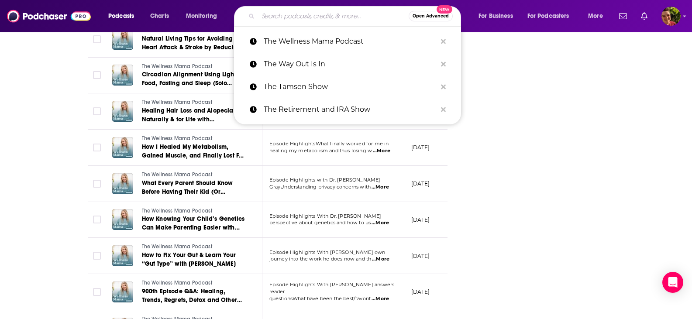
click at [283, 12] on input "Search podcasts, credits, & more..." at bounding box center [333, 16] width 151 height 14
paste input "Therapy in a Nutshell"
type input "Therapy in a Nutshell"
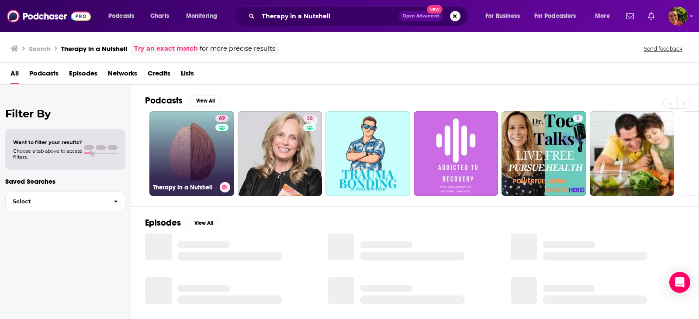
click at [202, 155] on link "69 Therapy in a Nutshell" at bounding box center [191, 153] width 85 height 85
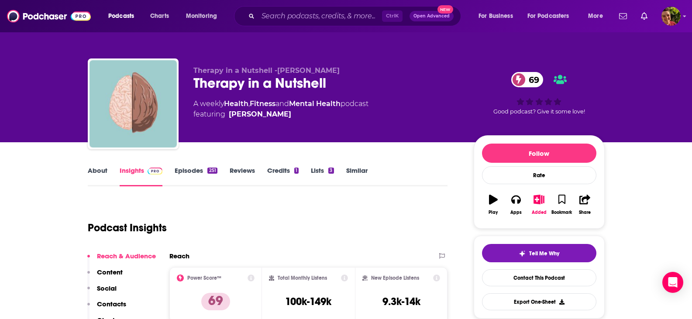
click at [99, 171] on link "About" at bounding box center [98, 176] width 20 height 20
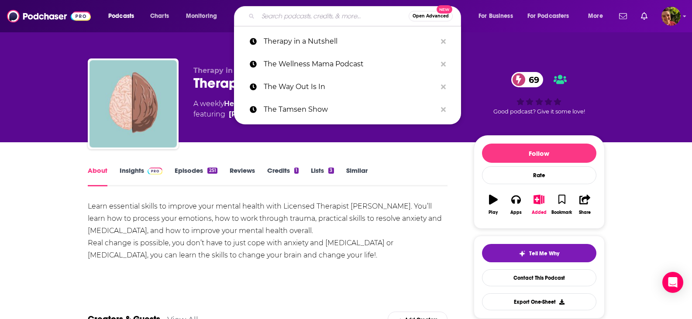
click at [345, 17] on input "Search podcasts, credits, & more..." at bounding box center [333, 16] width 151 height 14
paste input "This Naked Mind Podcast"
type input "This Naked Mind Podcast"
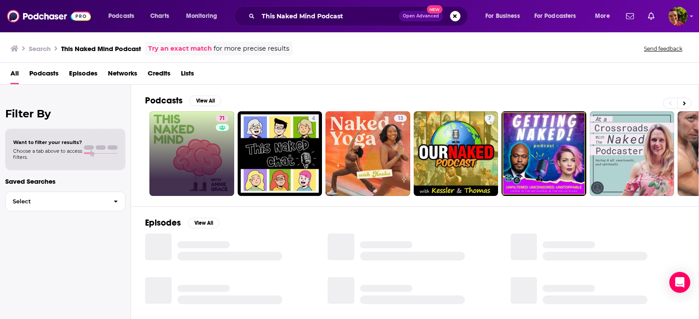
click at [209, 138] on link "71" at bounding box center [191, 153] width 85 height 85
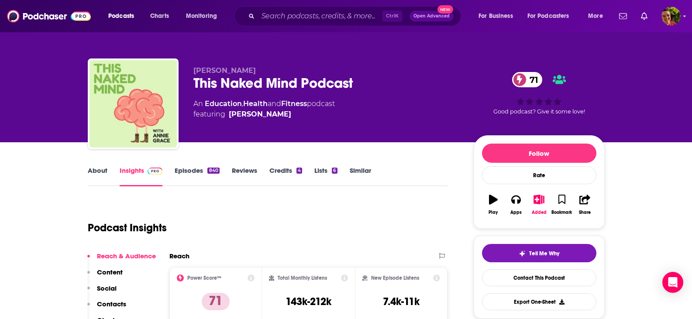
click at [98, 173] on link "About" at bounding box center [98, 176] width 20 height 20
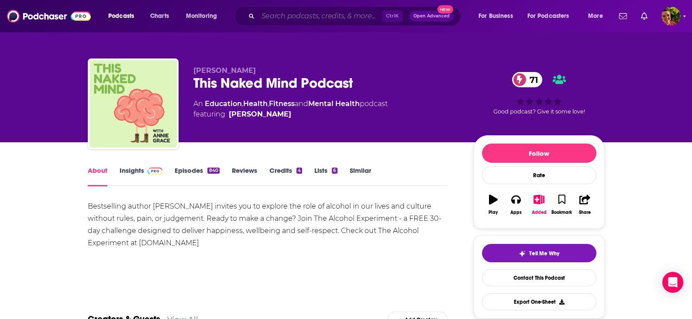
click at [318, 13] on input "Search podcasts, credits, & more..." at bounding box center [320, 16] width 124 height 14
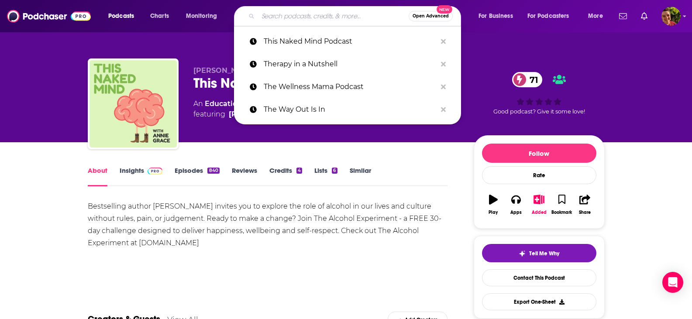
paste input "Trim Healthy Podcast w/[PERSON_NAME] & [PERSON_NAME] (and some guy named [PERSO…"
type input "Trim Healthy Podcast w/[PERSON_NAME] & [PERSON_NAME] (and some guy named [PERSO…"
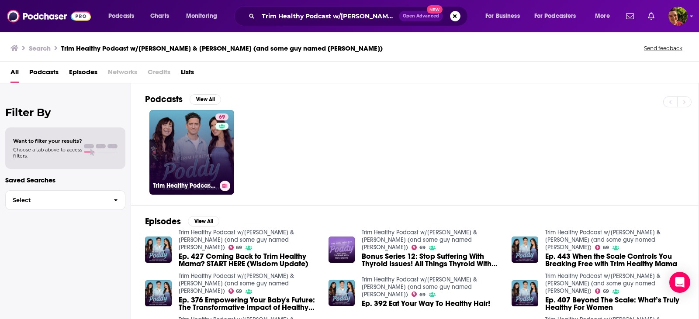
click at [192, 140] on link "69 Trim Healthy Podcast w/[PERSON_NAME] & [PERSON_NAME] (and some guy named [PE…" at bounding box center [191, 152] width 85 height 85
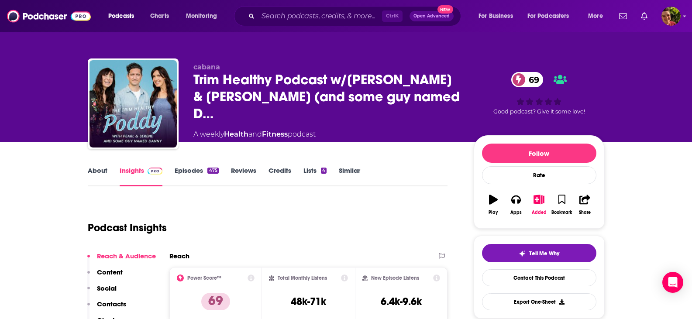
click at [100, 168] on link "About" at bounding box center [98, 176] width 20 height 20
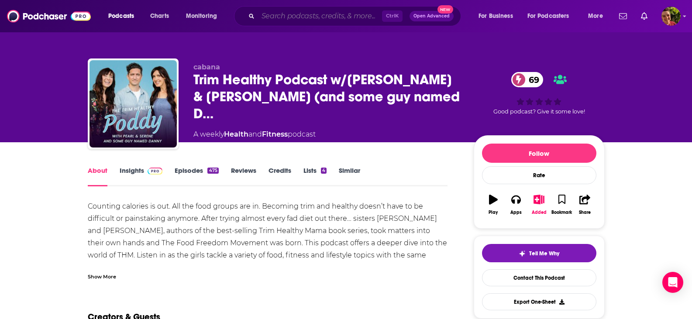
click at [303, 17] on input "Search podcasts, credits, & more..." at bounding box center [320, 16] width 124 height 14
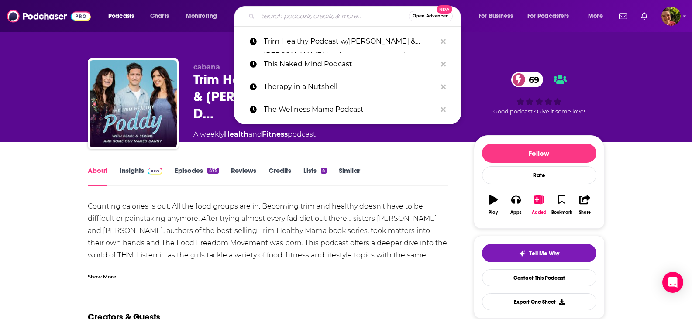
paste input "Typology"
type input "Typology"
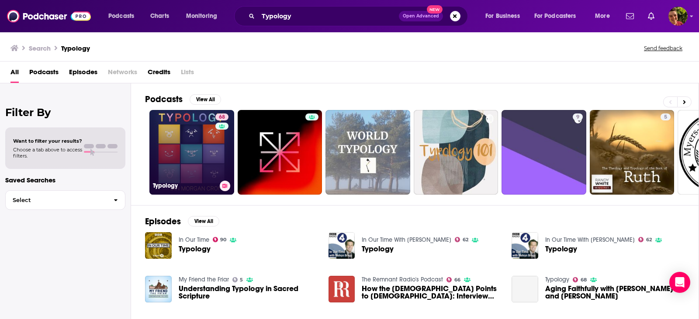
click at [202, 148] on link "68 Typology" at bounding box center [191, 152] width 85 height 85
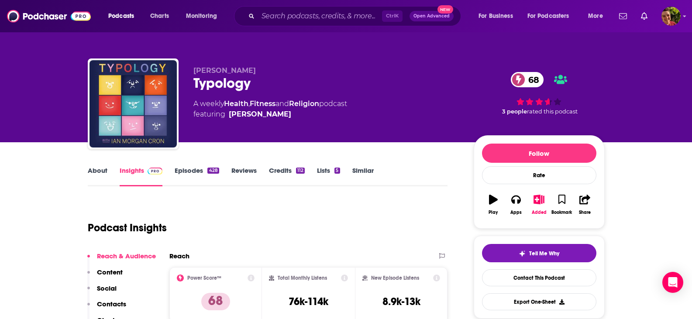
click at [100, 171] on link "About" at bounding box center [98, 176] width 20 height 20
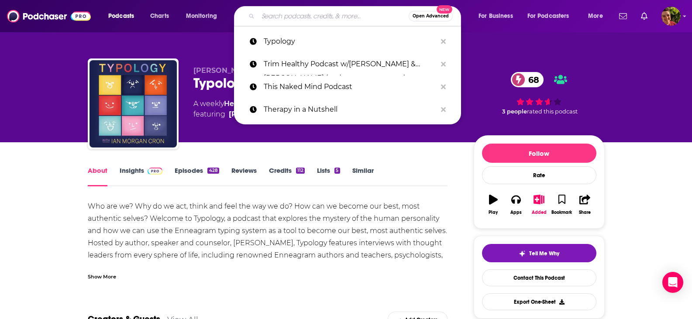
click at [331, 17] on input "Search podcasts, credits, & more..." at bounding box center [333, 16] width 151 height 14
paste input "Wealth Over Taxes"
type input "Wealth Over Taxes"
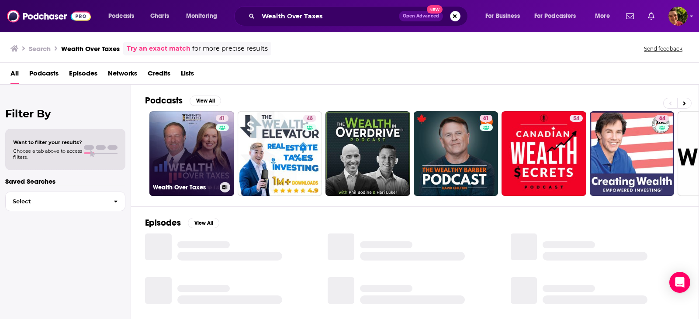
click at [204, 138] on link "41 Wealth Over Taxes" at bounding box center [191, 153] width 85 height 85
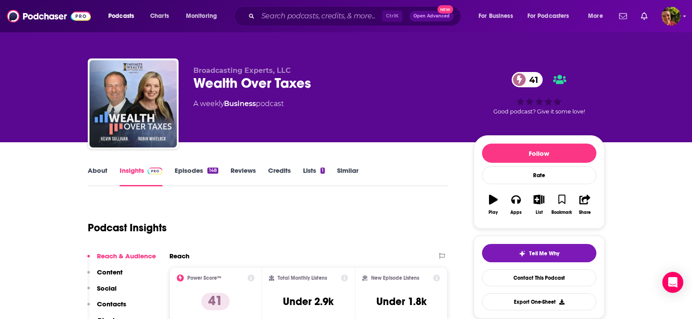
click at [98, 172] on link "About" at bounding box center [98, 176] width 20 height 20
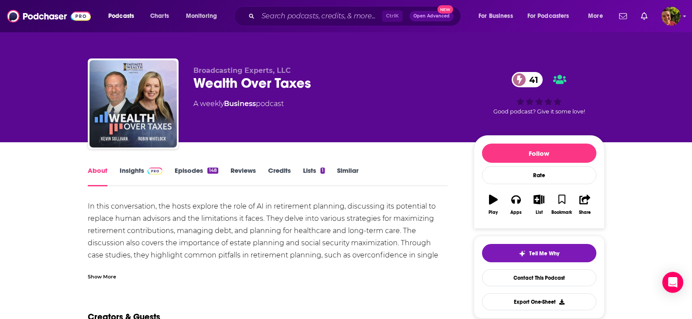
click at [97, 278] on div "Show More" at bounding box center [102, 276] width 28 height 8
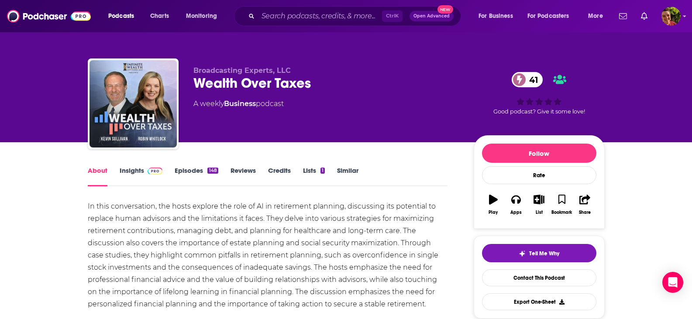
click at [192, 174] on link "Episodes 148" at bounding box center [196, 176] width 43 height 20
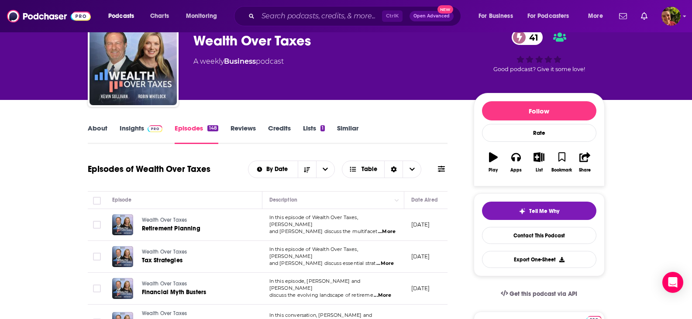
scroll to position [175, 0]
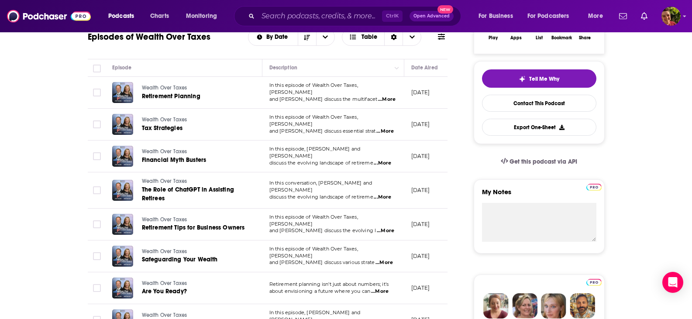
click at [383, 96] on span "...More" at bounding box center [386, 99] width 17 height 7
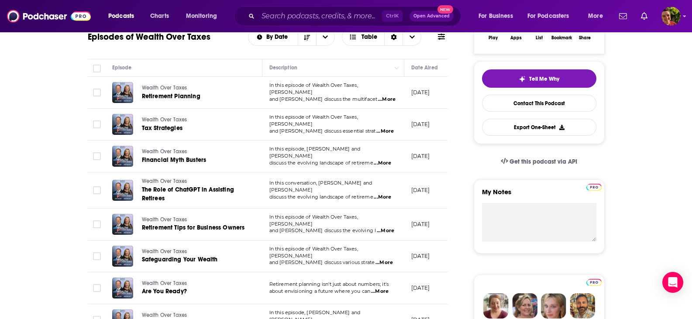
click at [383, 194] on span "...More" at bounding box center [382, 197] width 17 height 7
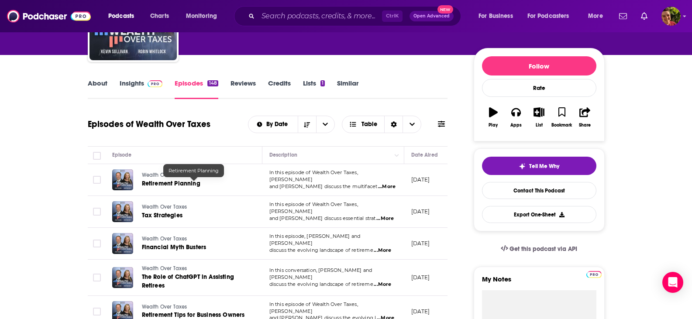
scroll to position [0, 0]
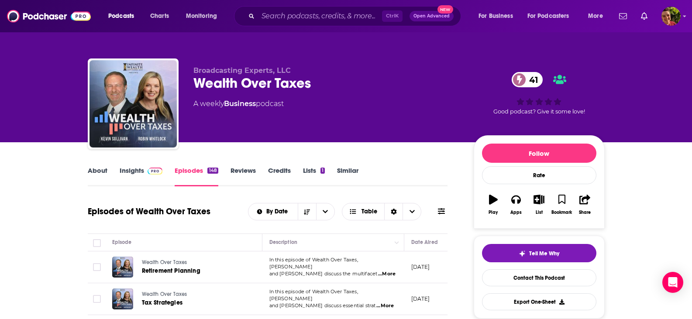
click at [135, 172] on link "Insights" at bounding box center [141, 176] width 43 height 20
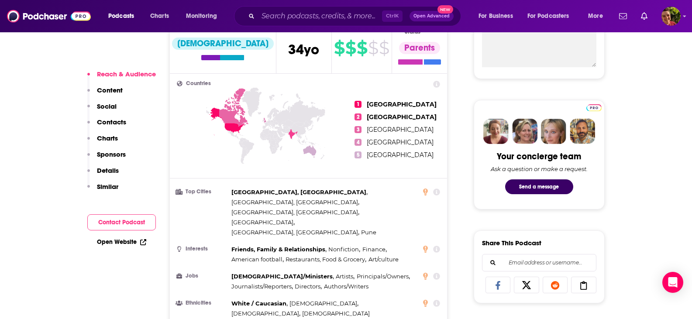
scroll to position [611, 0]
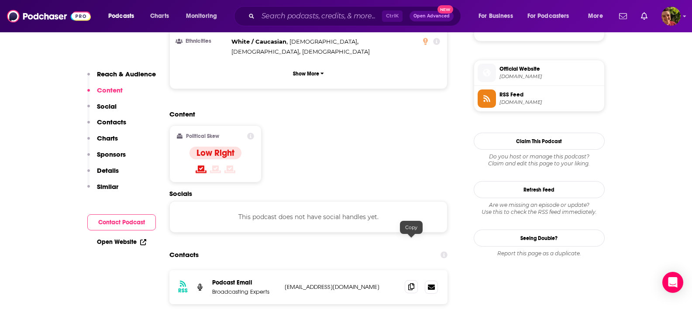
click at [411, 283] on icon at bounding box center [411, 286] width 6 height 7
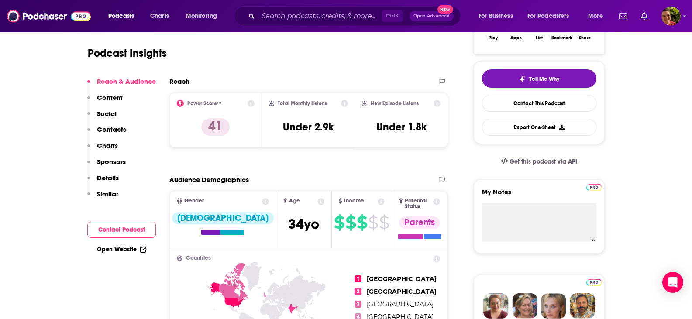
scroll to position [87, 0]
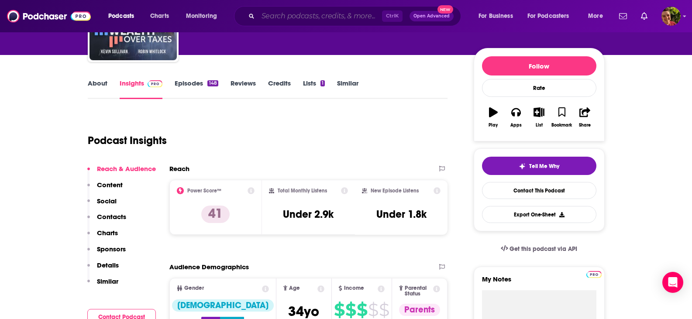
click at [299, 16] on input "Search podcasts, credits, & more..." at bounding box center [320, 16] width 124 height 14
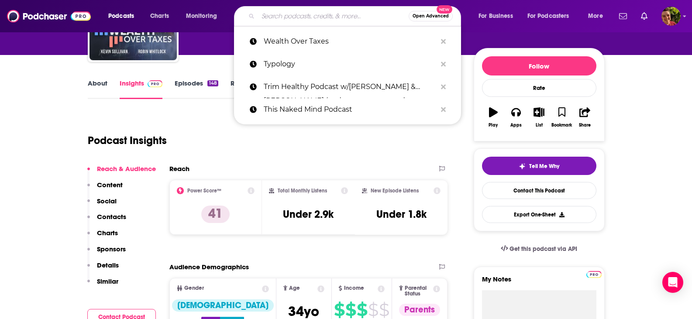
paste input "You Are Not Broken"
type input "You Are Not Broken"
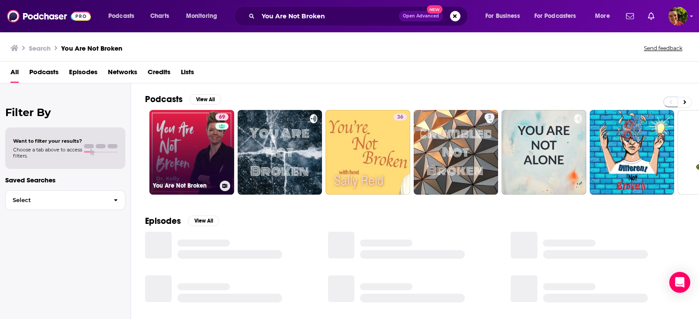
click at [199, 145] on link "69 You Are Not Broken" at bounding box center [191, 152] width 85 height 85
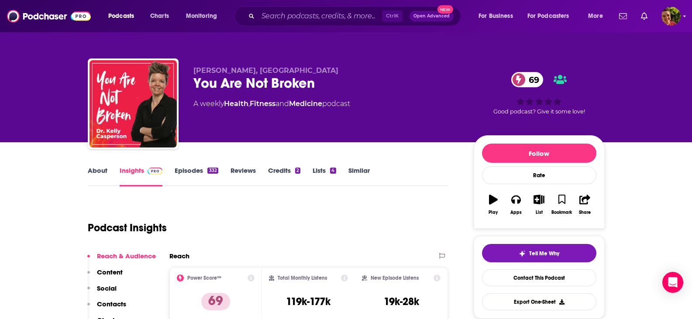
click at [93, 172] on link "About" at bounding box center [98, 176] width 20 height 20
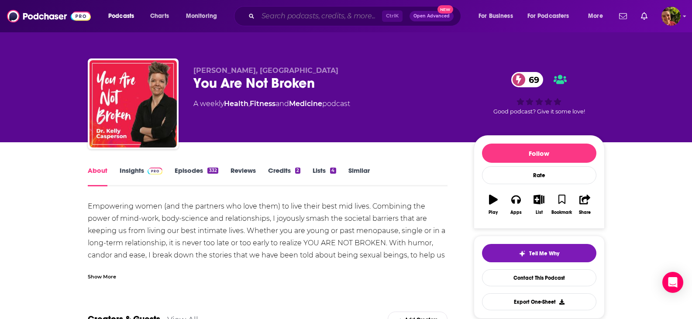
click at [291, 12] on input "Search podcasts, credits, & more..." at bounding box center [320, 16] width 124 height 14
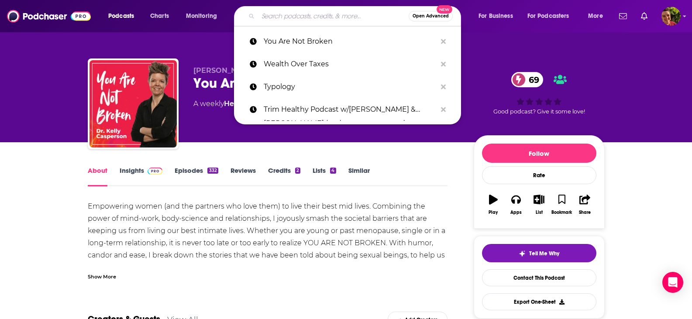
paste input "Your Money, Your Wealth"
type input "Your Money, Your Wealth"
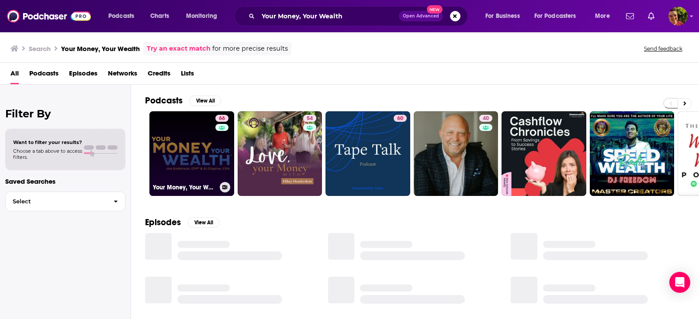
click at [180, 149] on link "66 Your Money, Your Wealth" at bounding box center [191, 153] width 85 height 85
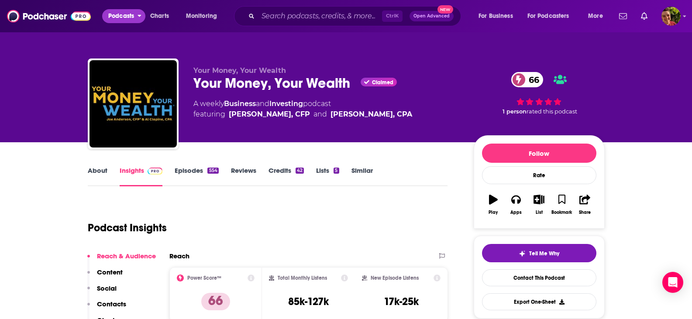
click at [129, 18] on span "Podcasts" at bounding box center [121, 16] width 26 height 12
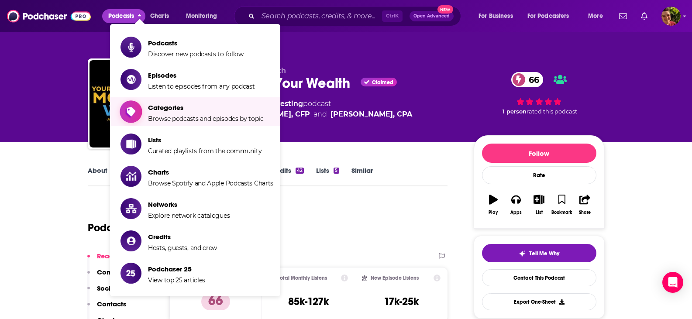
click at [165, 111] on span "Categories" at bounding box center [206, 108] width 116 height 8
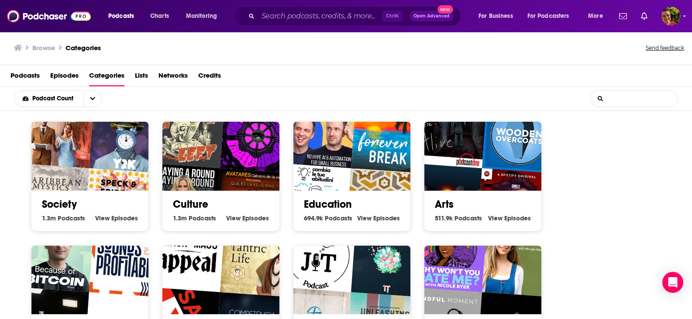
click at [620, 99] on input "List Search Input" at bounding box center [633, 99] width 87 height 16
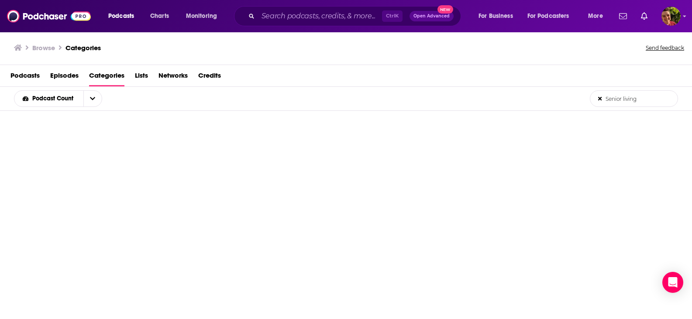
click at [647, 98] on input "Senior living" at bounding box center [633, 99] width 87 height 16
click at [90, 100] on button "open menu" at bounding box center [92, 99] width 18 height 16
click at [93, 98] on icon "close menu" at bounding box center [92, 98] width 5 height 3
click at [107, 76] on span "Categories" at bounding box center [106, 78] width 35 height 18
drag, startPoint x: 646, startPoint y: 99, endPoint x: 622, endPoint y: 102, distance: 24.6
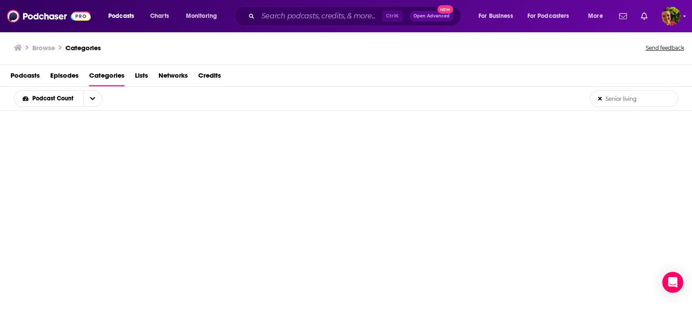
click at [622, 102] on input "Senior living" at bounding box center [633, 99] width 87 height 16
type input "senior"
click at [203, 165] on div at bounding box center [346, 303] width 692 height 384
drag, startPoint x: 89, startPoint y: 101, endPoint x: 94, endPoint y: 99, distance: 5.7
click at [93, 100] on button "open menu" at bounding box center [92, 99] width 18 height 16
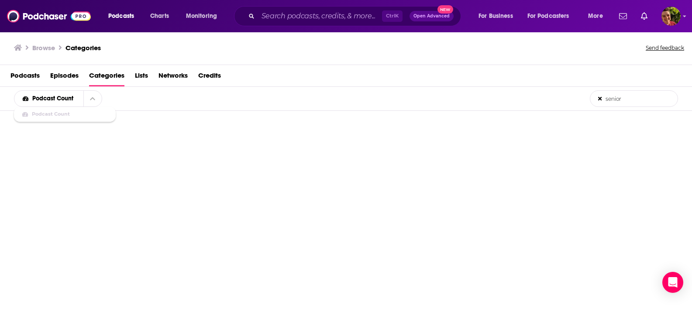
click at [128, 97] on div "Podcast Count Podcast Count senior List Search Input Search the results..." at bounding box center [346, 99] width 692 height 24
click at [112, 76] on span "Categories" at bounding box center [106, 78] width 35 height 18
click at [28, 75] on span "Podcasts" at bounding box center [24, 78] width 29 height 18
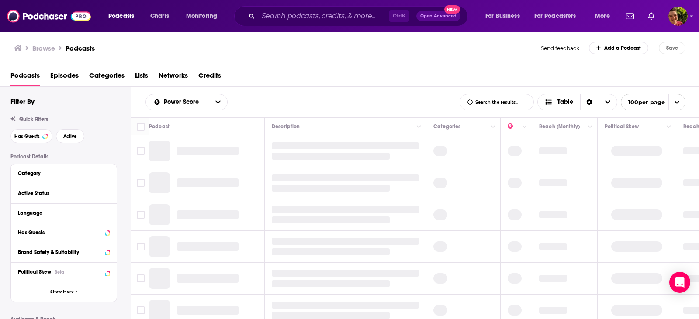
click at [99, 76] on span "Categories" at bounding box center [106, 78] width 35 height 18
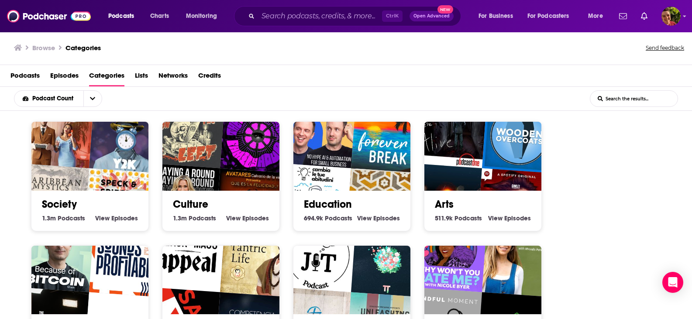
scroll to position [87, 0]
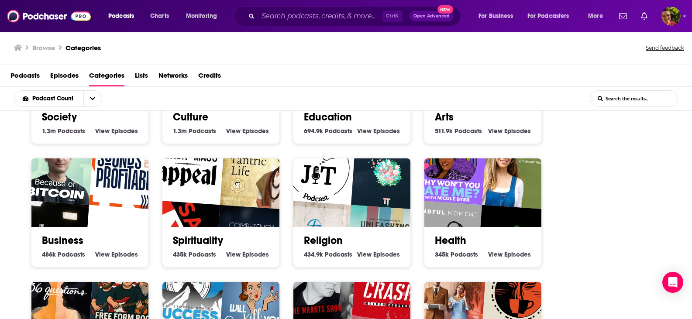
click at [84, 129] on span "Podcasts" at bounding box center [72, 131] width 28 height 8
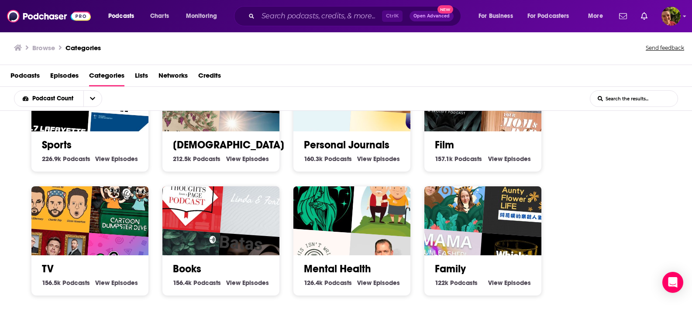
scroll to position [474, 0]
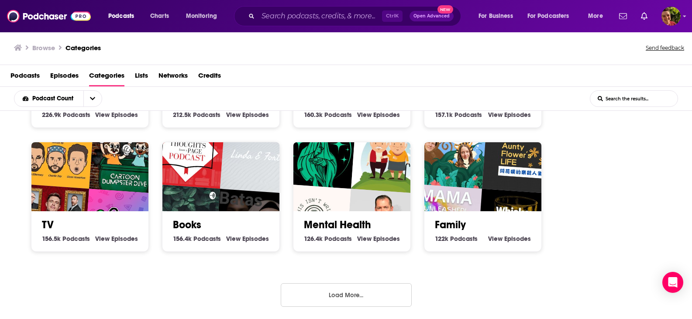
click at [345, 296] on button "Load More..." at bounding box center [346, 295] width 131 height 24
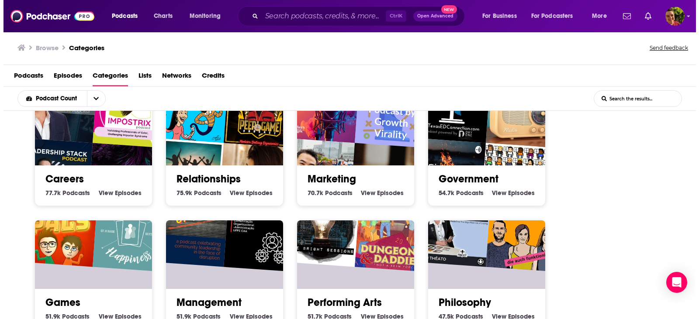
scroll to position [911, 0]
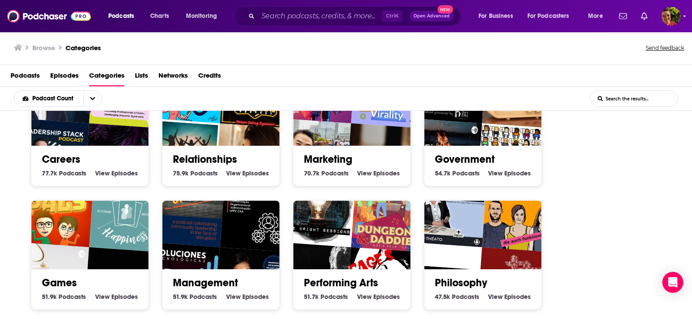
click at [465, 162] on link "Government" at bounding box center [465, 159] width 60 height 13
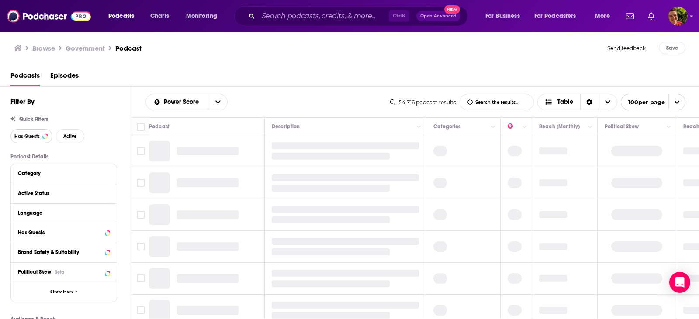
click at [37, 135] on span "Has Guests" at bounding box center [26, 136] width 25 height 5
click at [71, 136] on span "Active" at bounding box center [70, 136] width 14 height 5
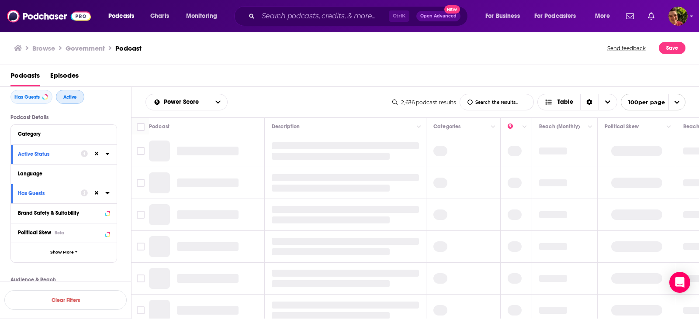
scroll to position [87, 0]
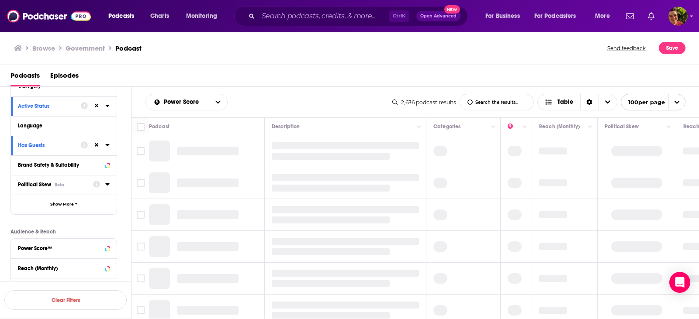
click at [107, 185] on icon at bounding box center [107, 184] width 4 height 2
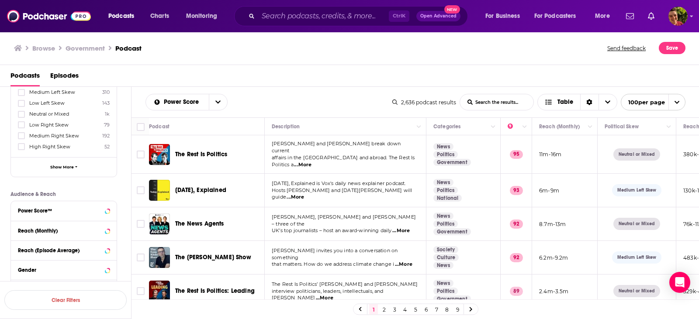
scroll to position [158, 0]
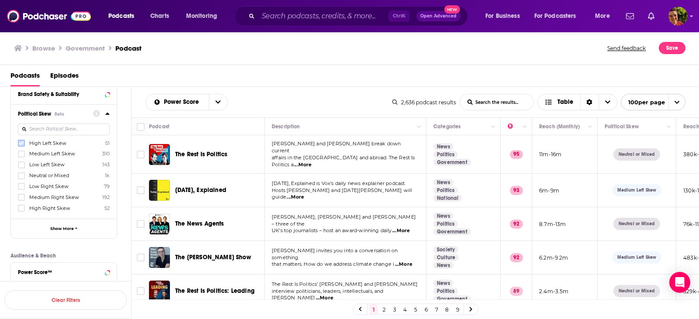
click at [24, 143] on icon at bounding box center [21, 143] width 5 height 5
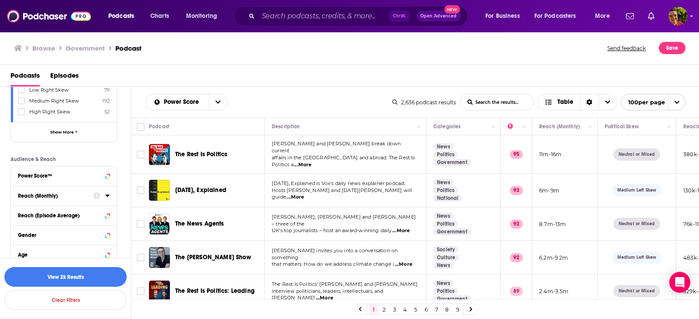
scroll to position [304, 0]
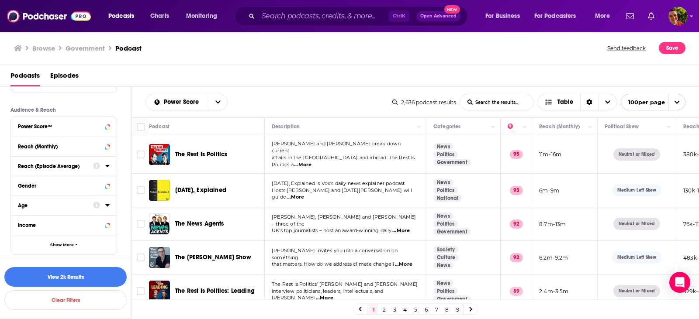
click at [107, 206] on icon at bounding box center [107, 205] width 4 height 2
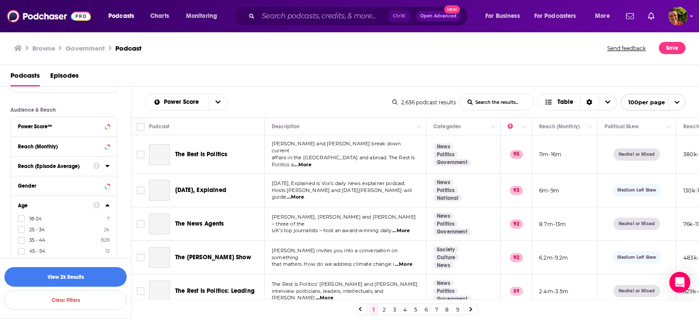
scroll to position [361, 0]
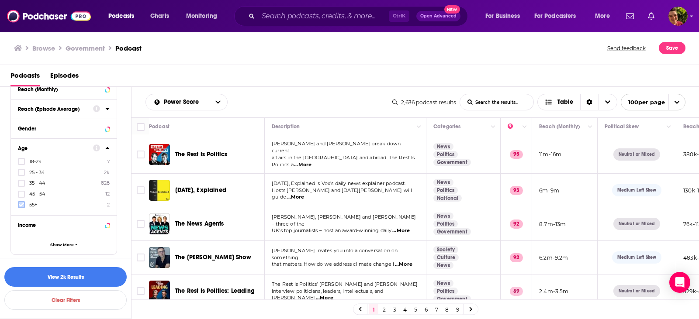
click at [22, 203] on icon at bounding box center [21, 204] width 5 height 5
click at [20, 205] on icon at bounding box center [21, 205] width 5 height 4
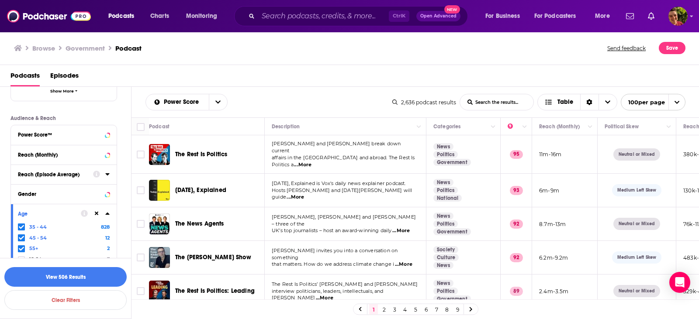
scroll to position [262, 0]
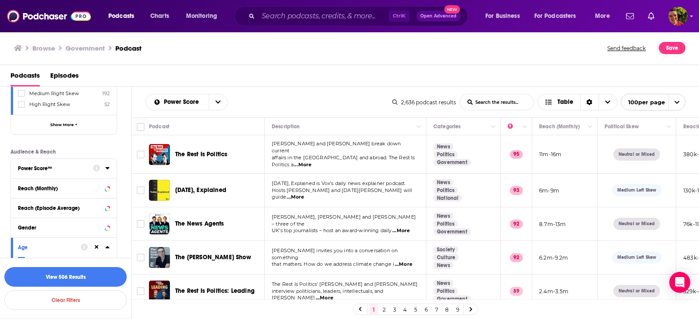
click at [107, 168] on icon at bounding box center [107, 168] width 4 height 2
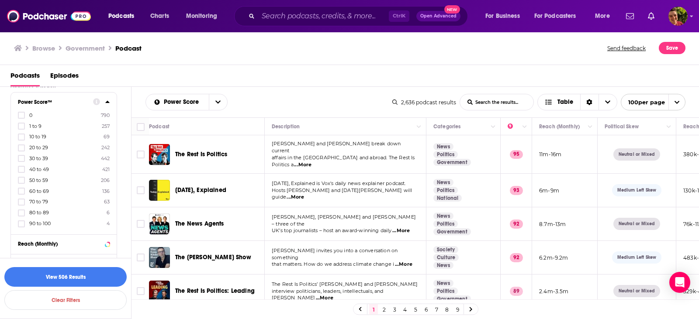
scroll to position [349, 0]
click at [22, 202] on icon at bounding box center [21, 202] width 5 height 5
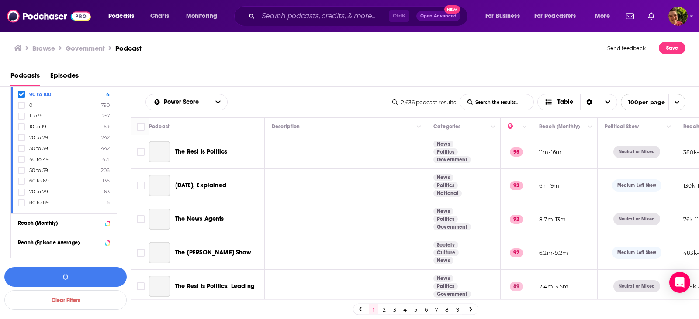
click at [23, 191] on icon at bounding box center [21, 192] width 5 height 4
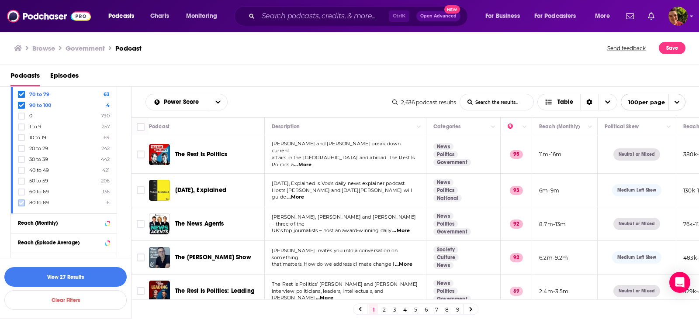
click at [21, 201] on icon at bounding box center [21, 202] width 5 height 5
click at [22, 202] on icon at bounding box center [21, 202] width 5 height 5
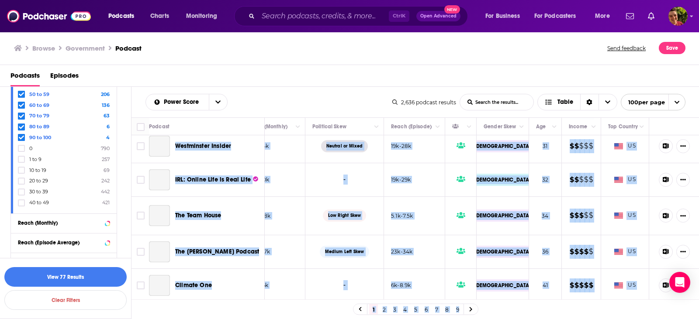
scroll to position [3193, 299]
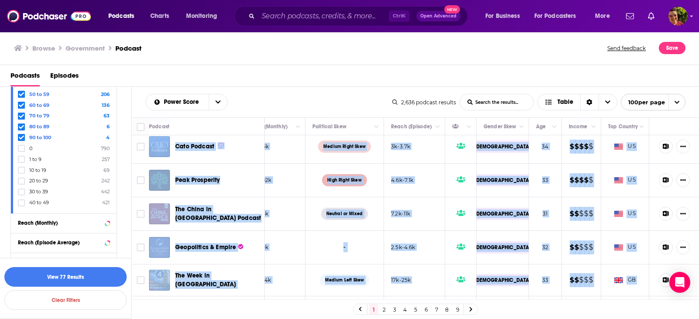
drag, startPoint x: 185, startPoint y: 151, endPoint x: 640, endPoint y: 286, distance: 474.7
copy tbody "The Rest Is Politics Alastair Campbell and Rory Stewart break down current affa…"
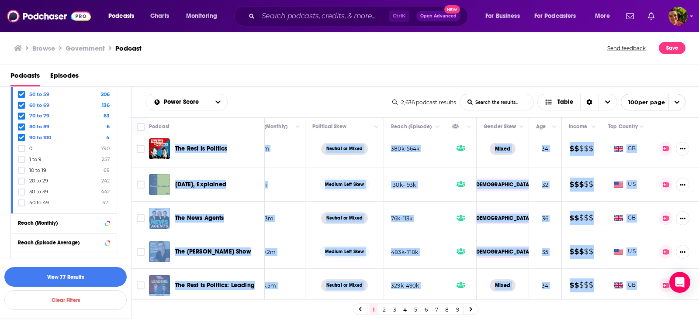
scroll to position [0, 299]
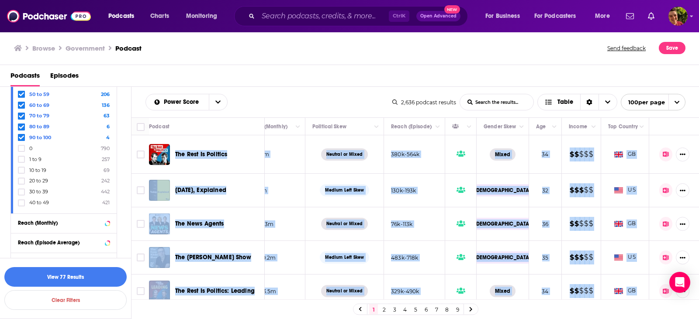
click at [279, 97] on div "Power Score List Search Input Search the results... Table" at bounding box center [268, 102] width 247 height 17
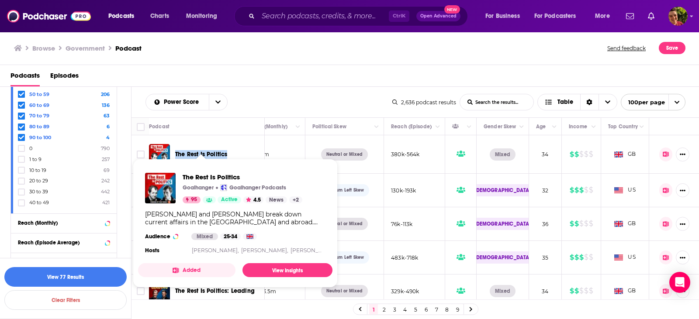
drag, startPoint x: 242, startPoint y: 150, endPoint x: 177, endPoint y: 152, distance: 64.7
click at [176, 152] on div "The Rest Is Politics" at bounding box center [220, 154] width 91 height 9
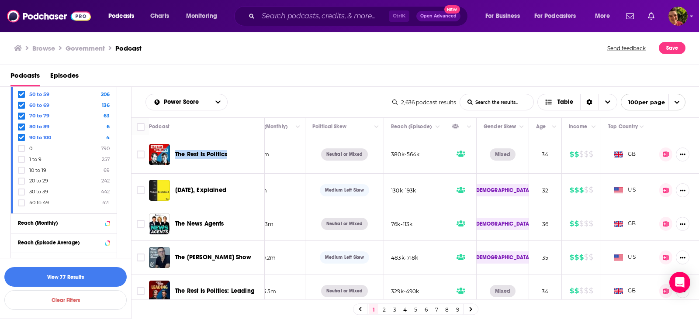
copy span "The Rest Is Politics"
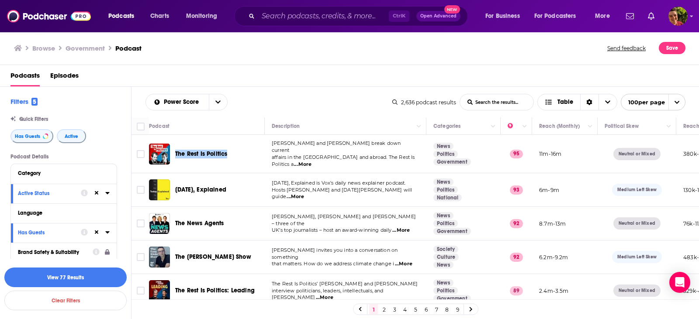
scroll to position [0, 299]
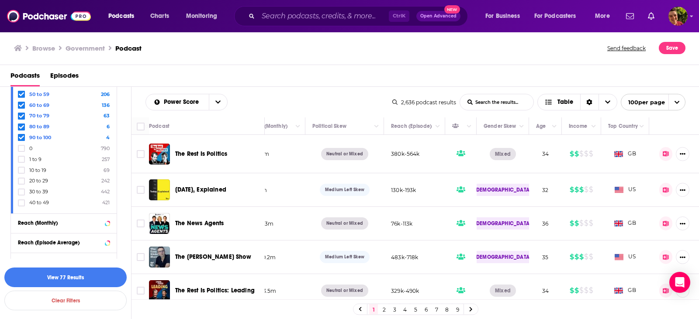
click at [277, 96] on div "Power Score List Search Input Search the results... Table" at bounding box center [268, 102] width 247 height 17
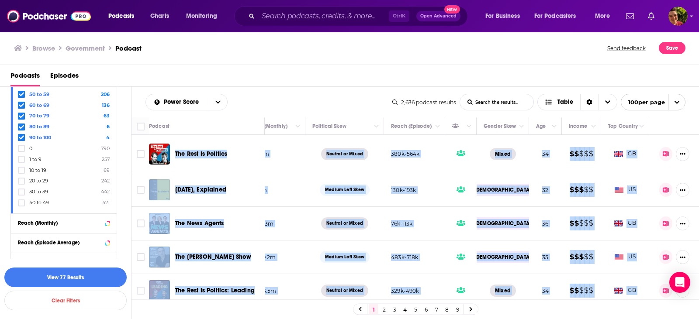
drag, startPoint x: 632, startPoint y: 278, endPoint x: 174, endPoint y: 150, distance: 475.4
copy tbody "The Rest Is Politics Alastair Campbell and Rory Stewart break down current affa…"
click at [278, 100] on div "Power Score List Search Input Search the results... Table" at bounding box center [268, 102] width 247 height 17
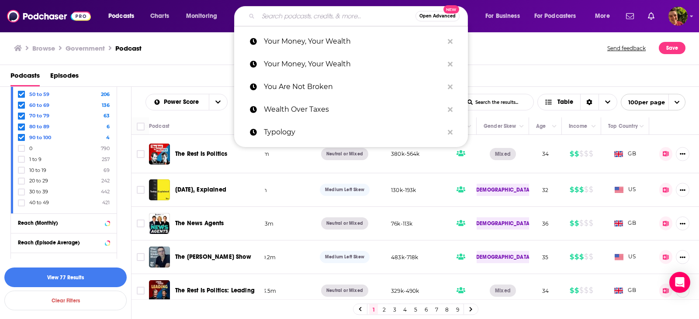
click at [291, 15] on input "Search podcasts, credits, & more..." at bounding box center [336, 16] width 157 height 14
paste input "Americast"
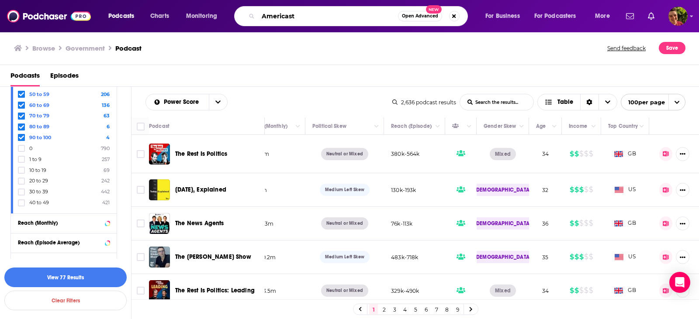
type input "Americast"
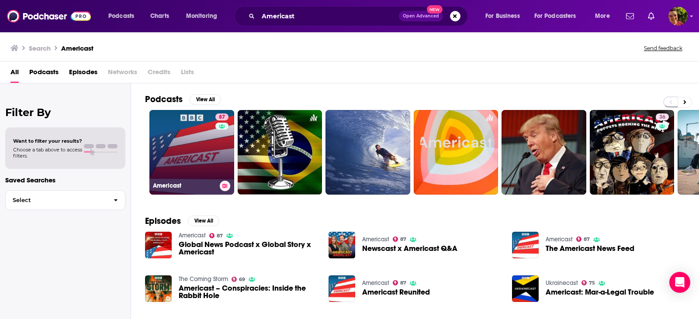
click at [177, 149] on link "87 Americast" at bounding box center [191, 152] width 85 height 85
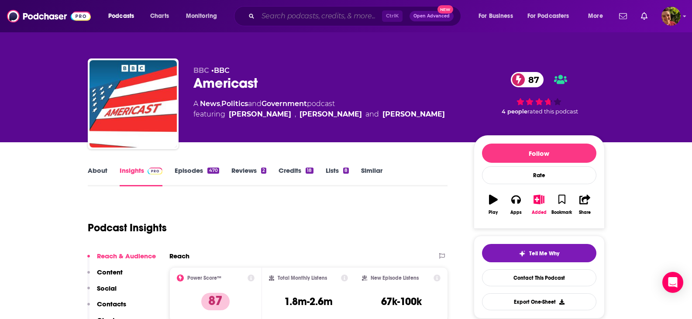
click at [287, 19] on input "Search podcasts, credits, & more..." at bounding box center [320, 16] width 124 height 14
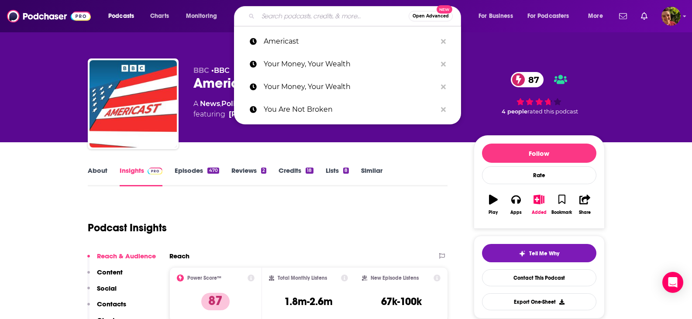
paste input "Amicus With Dahlia Lithwick | Law, justice, and the courts"
type input "Amicus With Dahlia Lithwick | Law, justice, and the courts"
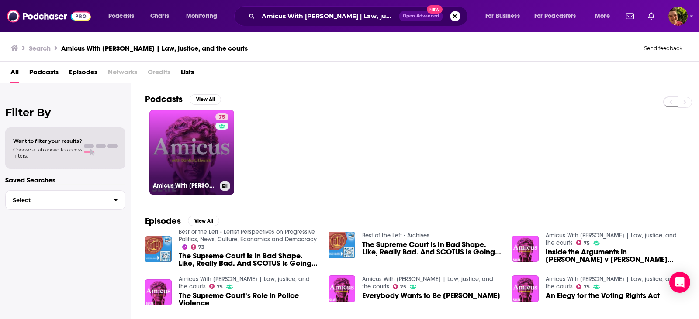
click at [177, 155] on link "75 Amicus With Dahlia Lithwick | Law, justice, and the courts" at bounding box center [191, 152] width 85 height 85
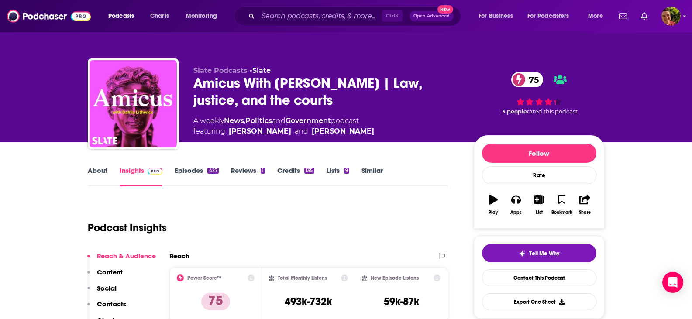
click at [95, 172] on link "About" at bounding box center [98, 176] width 20 height 20
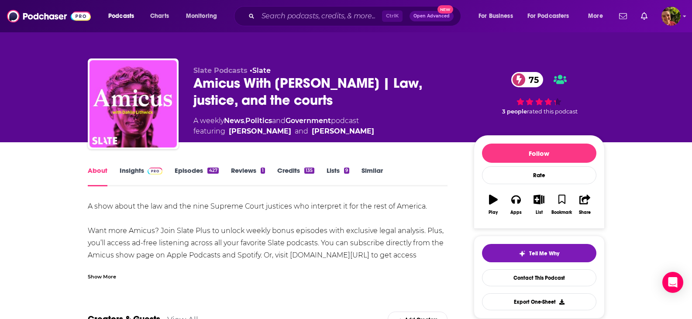
click at [187, 171] on link "Episodes 427" at bounding box center [197, 176] width 44 height 20
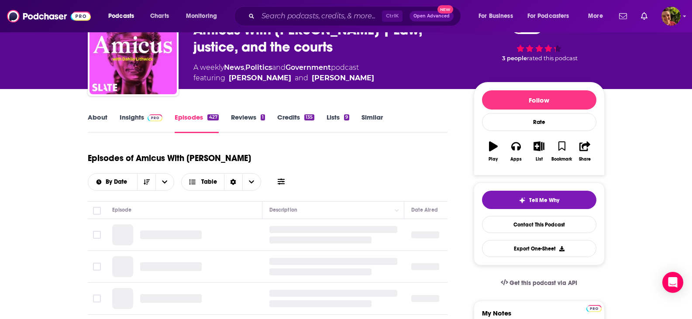
scroll to position [87, 0]
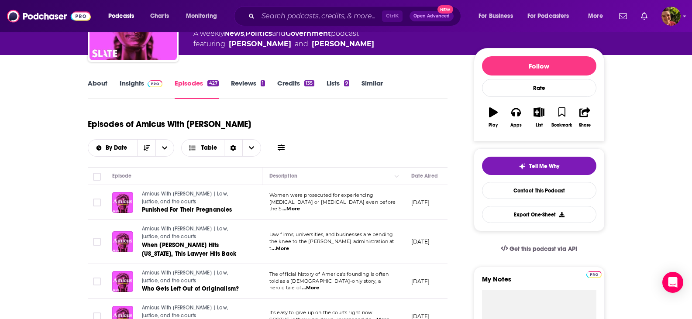
click at [300, 206] on span "...More" at bounding box center [291, 209] width 17 height 7
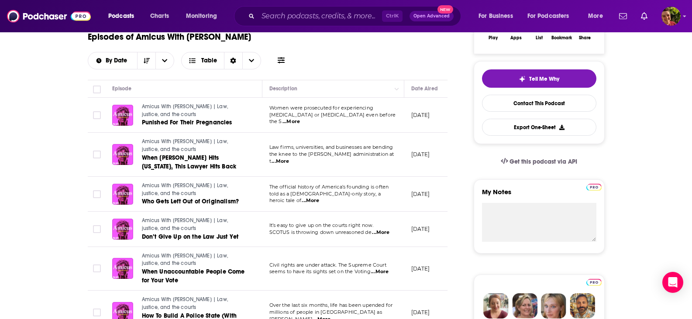
scroll to position [0, 0]
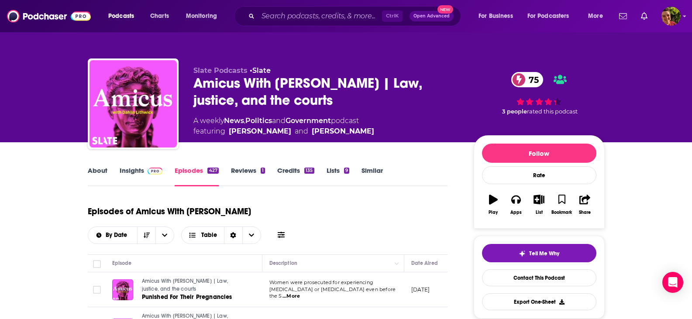
click at [127, 171] on link "Insights" at bounding box center [141, 176] width 43 height 20
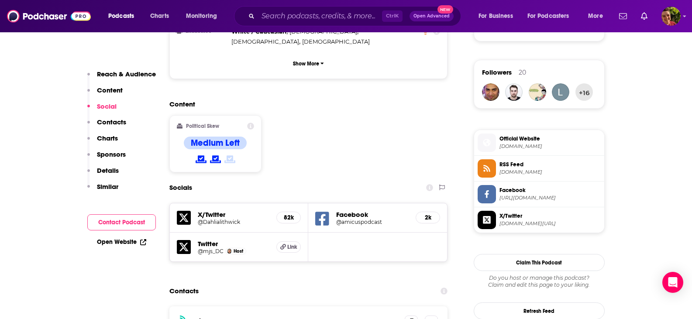
scroll to position [699, 0]
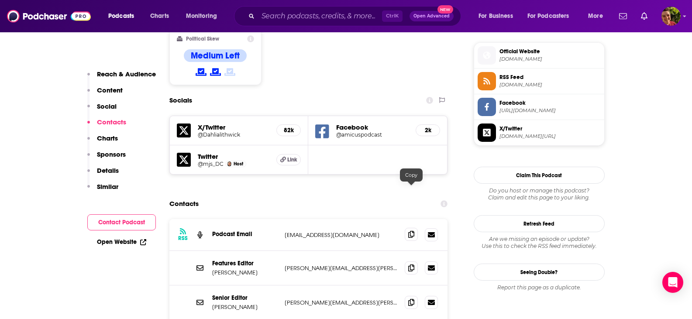
click at [410, 231] on icon at bounding box center [411, 234] width 6 height 7
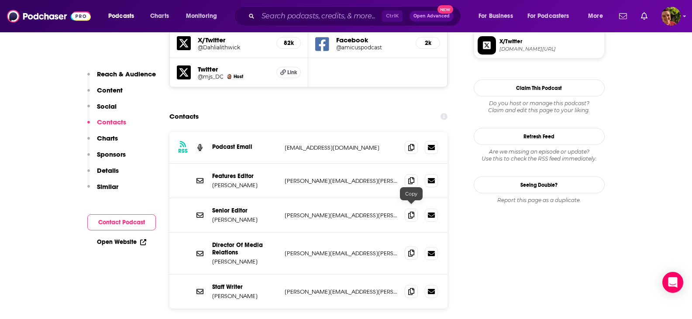
click at [410, 250] on icon at bounding box center [411, 253] width 6 height 7
click at [411, 144] on icon at bounding box center [411, 147] width 6 height 7
click at [316, 17] on input "Search podcasts, credits, & more..." at bounding box center [320, 16] width 124 height 14
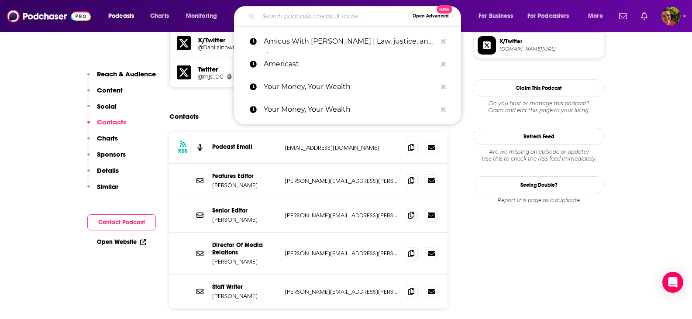
paste input "Any Questions? and Any Answers?"
type input "Any Questions? and Any Answers?"
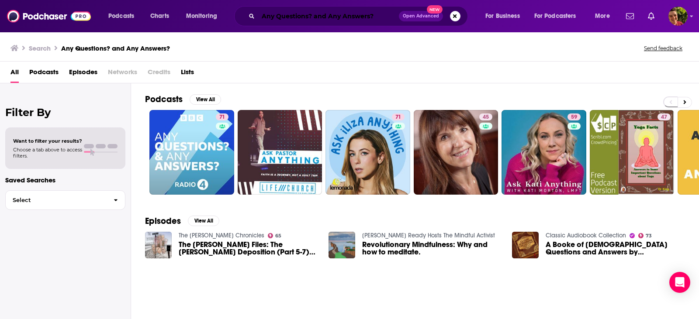
click at [300, 17] on input "Any Questions? and Any Answers?" at bounding box center [328, 16] width 141 height 14
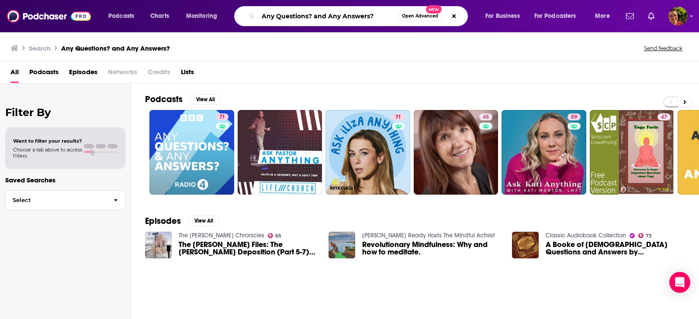
click at [301, 17] on input "Any Questions? and Any Answers?" at bounding box center [328, 16] width 140 height 14
paste input "Breaking Points with Krystal and Saagar"
type input "Breaking Points with Krystal and Saagar"
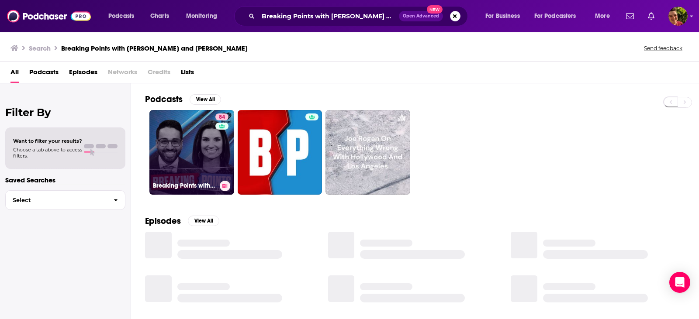
click at [192, 145] on link "84 Breaking Points with Krystal and Saagar" at bounding box center [191, 152] width 85 height 85
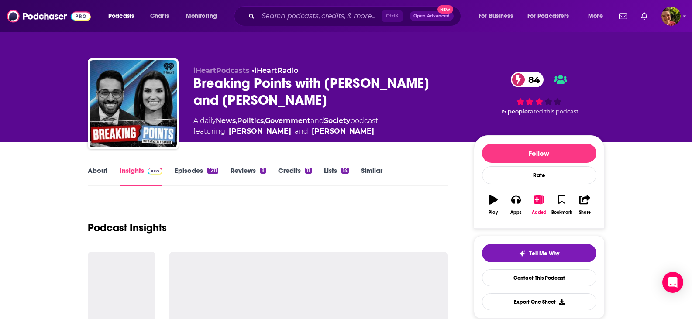
click at [99, 172] on link "About" at bounding box center [98, 176] width 20 height 20
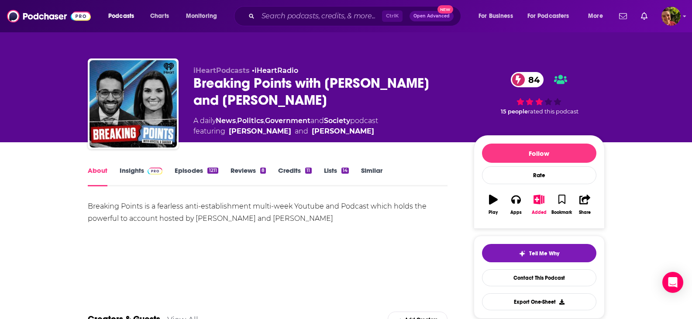
click at [189, 171] on link "Episodes 1211" at bounding box center [196, 176] width 43 height 20
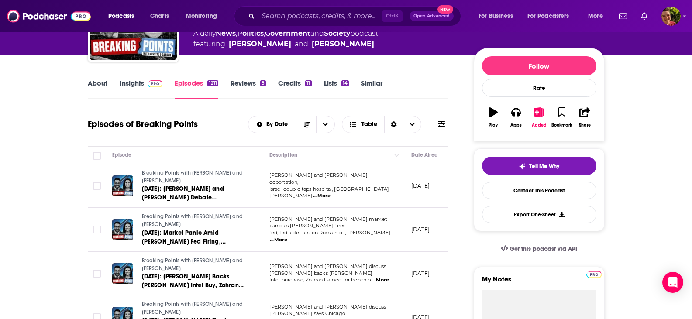
scroll to position [175, 0]
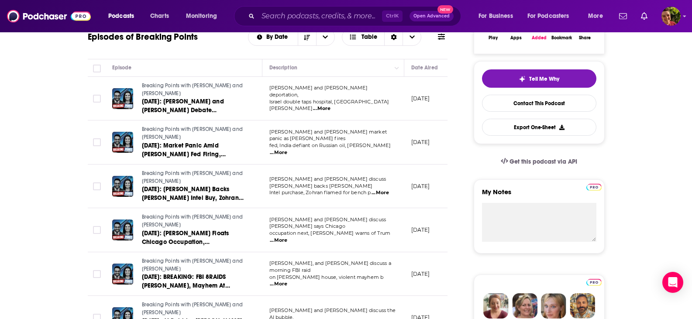
click at [287, 149] on span "...More" at bounding box center [278, 152] width 17 height 7
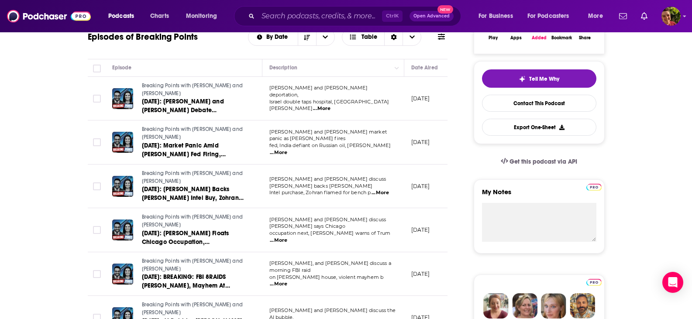
click at [287, 237] on span "...More" at bounding box center [278, 240] width 17 height 7
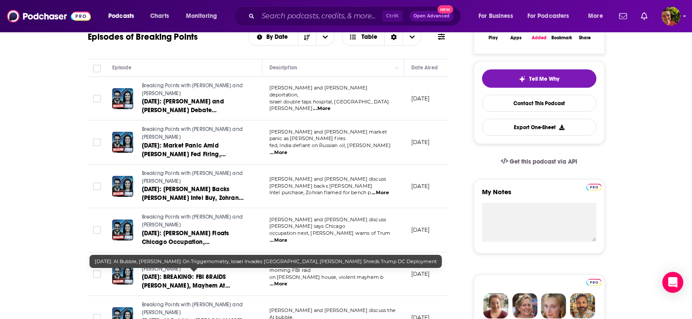
scroll to position [262, 0]
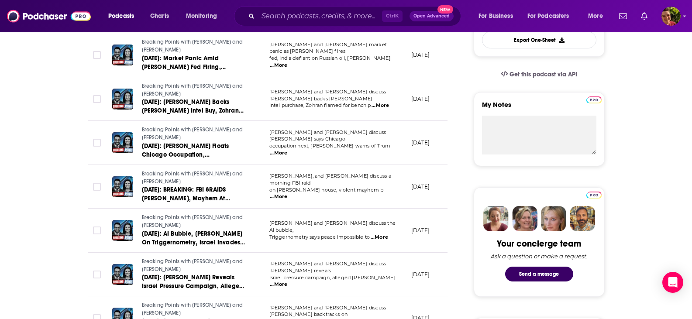
click at [287, 193] on span "...More" at bounding box center [278, 196] width 17 height 7
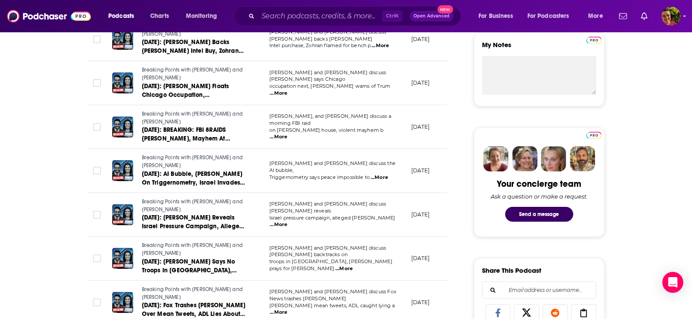
scroll to position [437, 0]
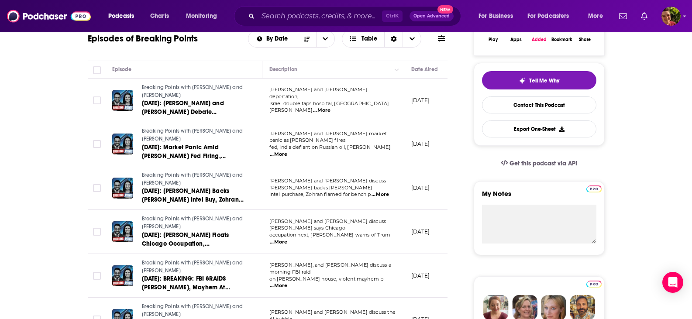
scroll to position [0, 0]
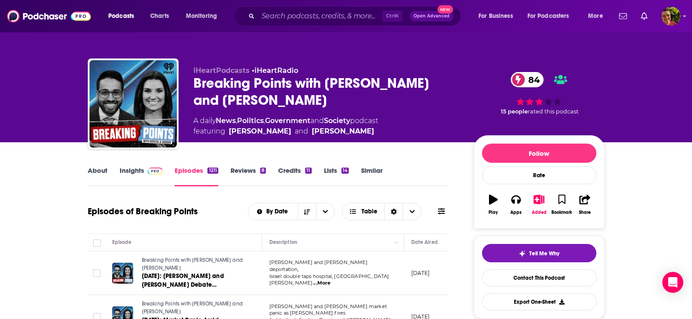
click at [131, 170] on link "Insights" at bounding box center [141, 176] width 43 height 20
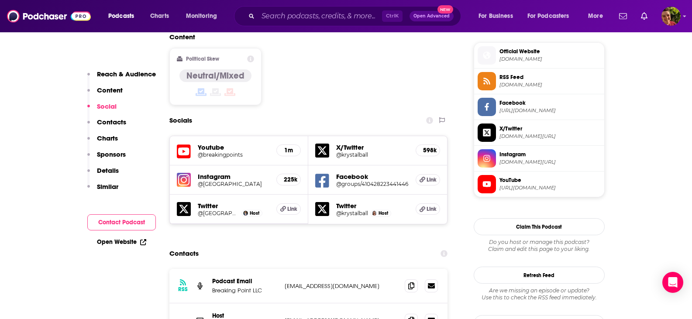
scroll to position [786, 0]
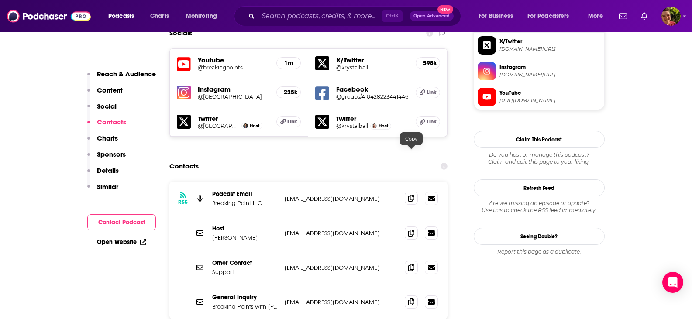
click at [411, 195] on icon at bounding box center [411, 198] width 6 height 7
click at [414, 298] on icon at bounding box center [411, 301] width 6 height 7
click at [324, 21] on input "Search podcasts, credits, & more..." at bounding box center [320, 16] width 124 height 14
paste input "Call Me Back - with Dan Senor"
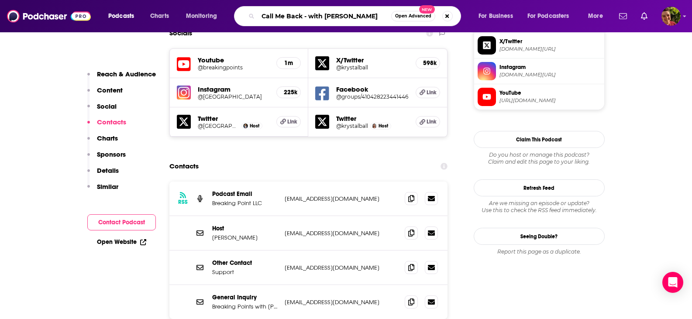
type input "Call Me Back - with Dan Senor"
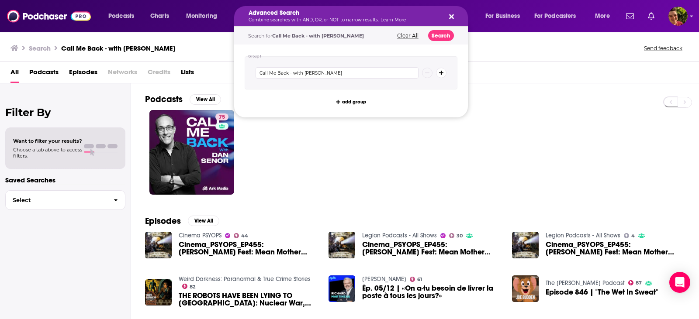
drag, startPoint x: 372, startPoint y: 14, endPoint x: 264, endPoint y: 16, distance: 108.3
click at [451, 15] on icon "Search podcasts, credits, & more..." at bounding box center [451, 16] width 5 height 7
click at [367, 16] on h5 "Advanced Search" at bounding box center [344, 13] width 191 height 6
click at [451, 15] on icon "Search podcasts, credits, & more..." at bounding box center [451, 16] width 5 height 7
click at [451, 13] on icon "Search podcasts, credits, & more..." at bounding box center [451, 16] width 5 height 7
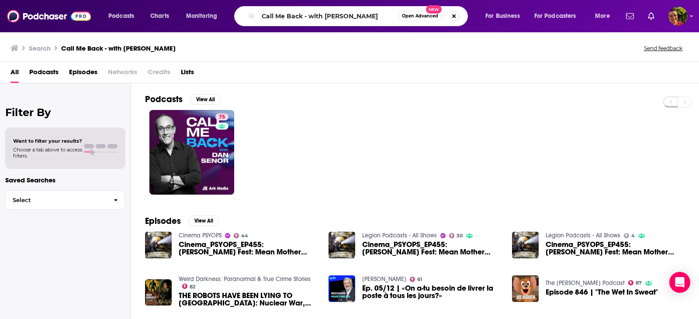
click at [452, 18] on button "Search podcasts, credits, & more..." at bounding box center [454, 16] width 10 height 10
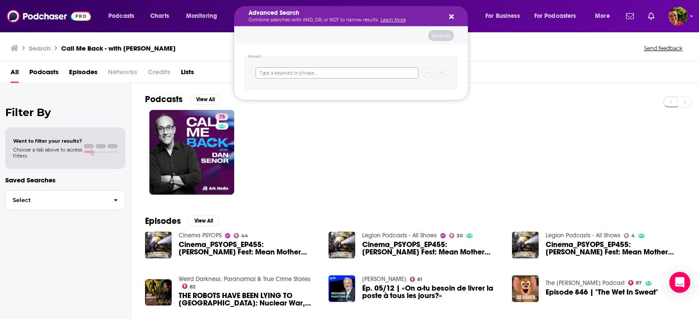
click at [319, 74] on input "Search podcasts, credits, & more..." at bounding box center [336, 72] width 163 height 11
paste input "Capitalisn't"
type input "Capitalisn't"
click at [195, 40] on div "Search Call Me Back - with Dan Senor Send feedback" at bounding box center [349, 46] width 699 height 30
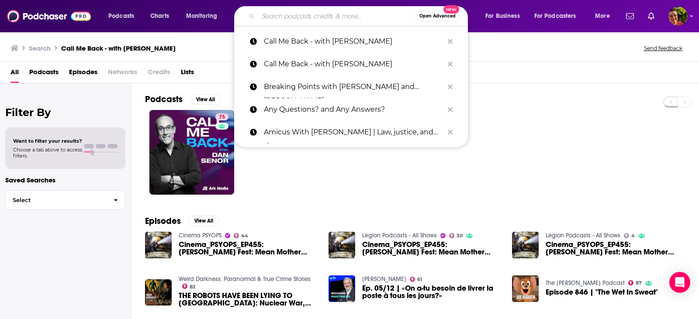
click at [518, 42] on div "Search Call Me Back - with Dan Senor Send feedback" at bounding box center [347, 48] width 674 height 12
click at [41, 17] on img at bounding box center [49, 16] width 84 height 17
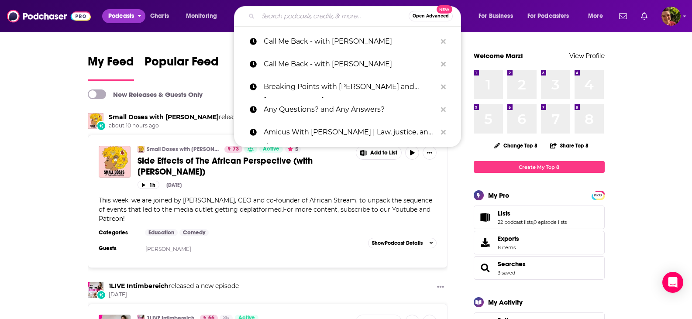
click at [138, 16] on button "Podcasts" at bounding box center [123, 16] width 43 height 14
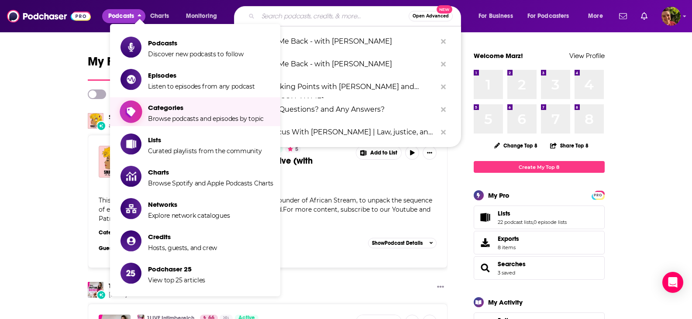
click at [164, 119] on span "Browse podcasts and episodes by topic" at bounding box center [206, 119] width 116 height 8
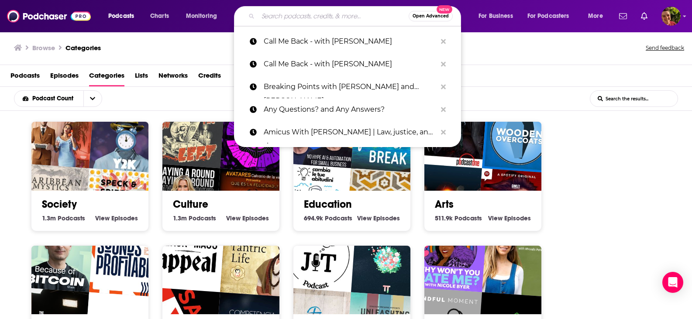
click at [27, 75] on span "Podcasts" at bounding box center [24, 78] width 29 height 18
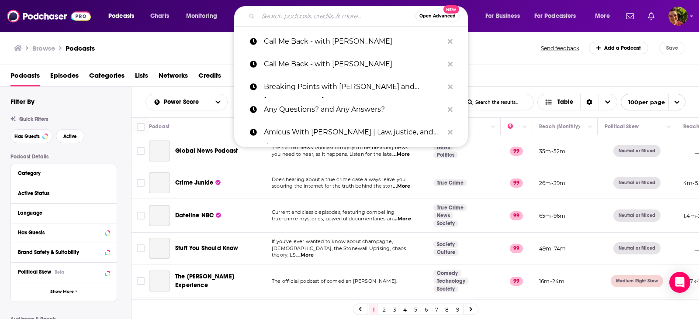
click at [321, 14] on input "Search podcasts, credits, & more..." at bounding box center [336, 16] width 157 height 14
click at [483, 49] on div "Browse Podcasts" at bounding box center [278, 48] width 528 height 12
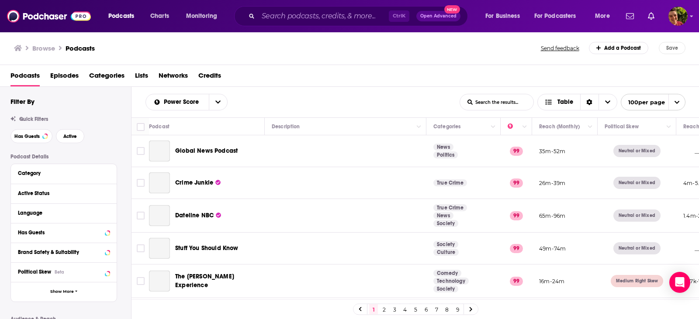
click at [487, 52] on div "Browse Podcasts" at bounding box center [278, 48] width 528 height 12
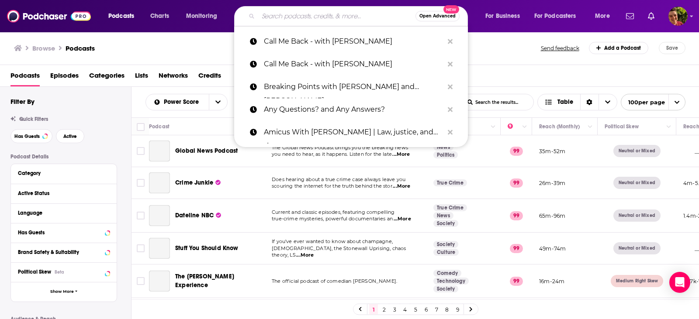
click at [320, 15] on input "Search podcasts, credits, & more..." at bounding box center [336, 16] width 157 height 14
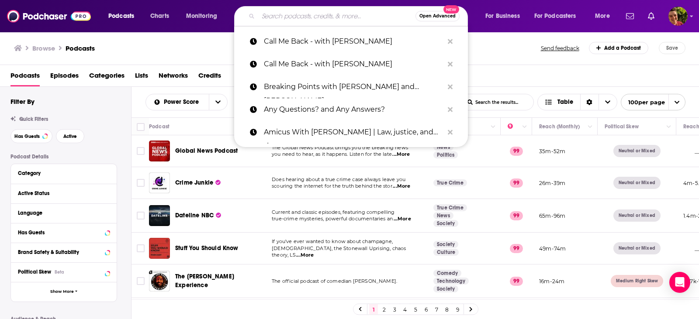
paste input "Capitalisn't"
type input "Capitalisn't"
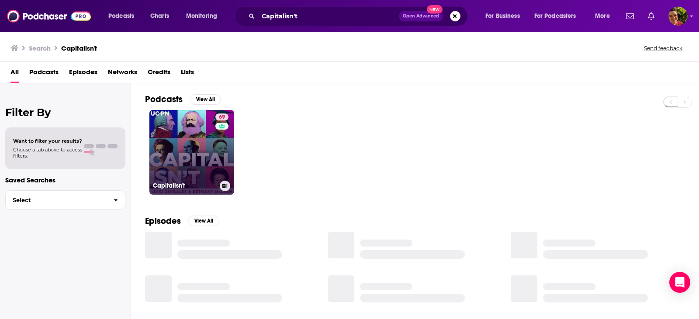
click at [180, 155] on link "69 Capitalisn't" at bounding box center [191, 152] width 85 height 85
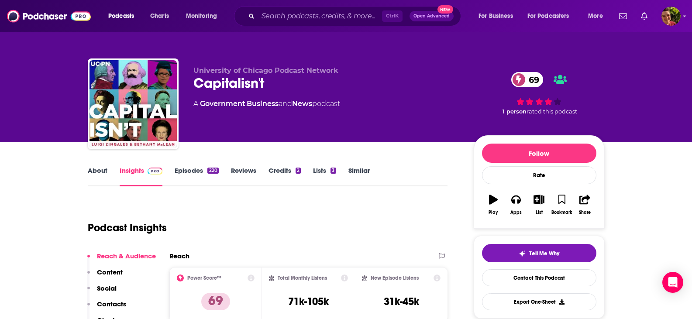
click at [106, 171] on link "About" at bounding box center [98, 176] width 20 height 20
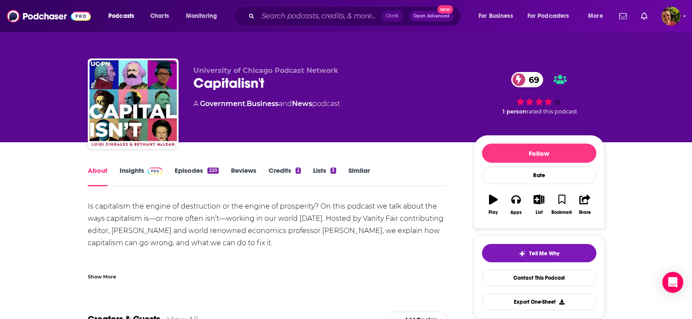
click at [138, 169] on link "Insights" at bounding box center [141, 176] width 43 height 20
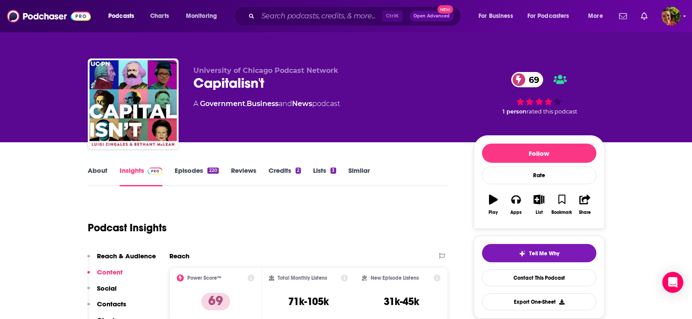
click at [197, 173] on link "Episodes 220" at bounding box center [197, 176] width 44 height 20
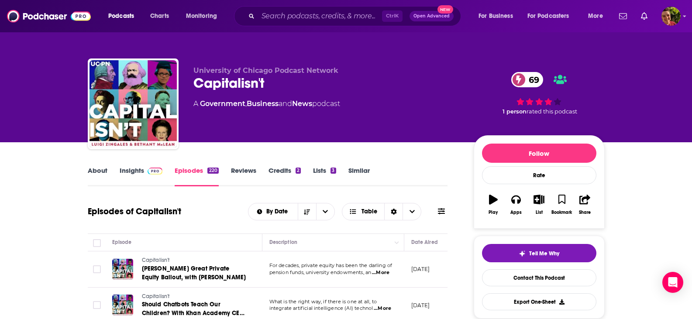
scroll to position [262, 0]
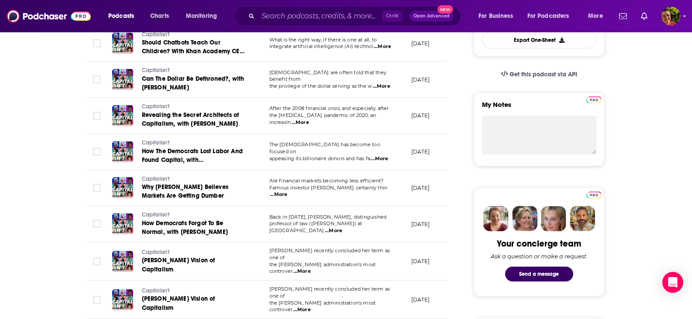
click at [287, 191] on span "...More" at bounding box center [278, 194] width 17 height 7
